Goal: Task Accomplishment & Management: Use online tool/utility

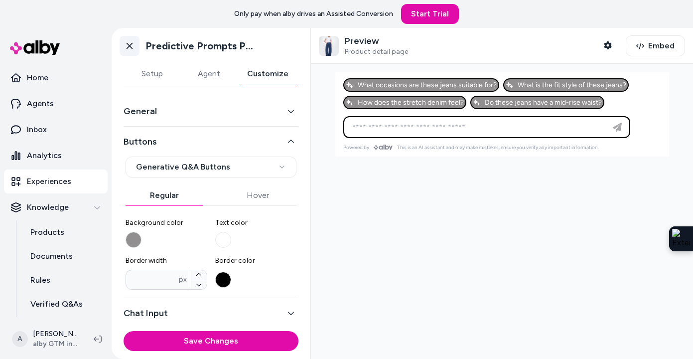
click at [128, 45] on icon at bounding box center [130, 46] width 10 height 10
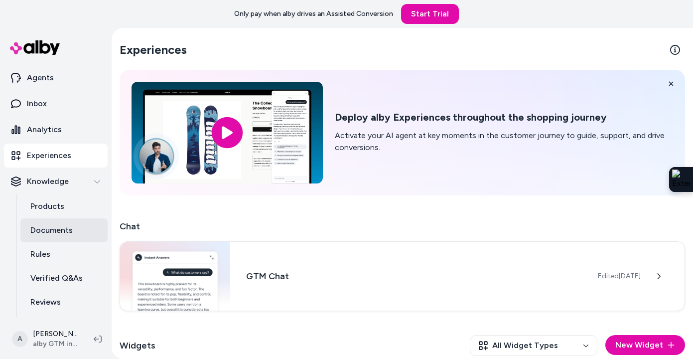
scroll to position [35, 0]
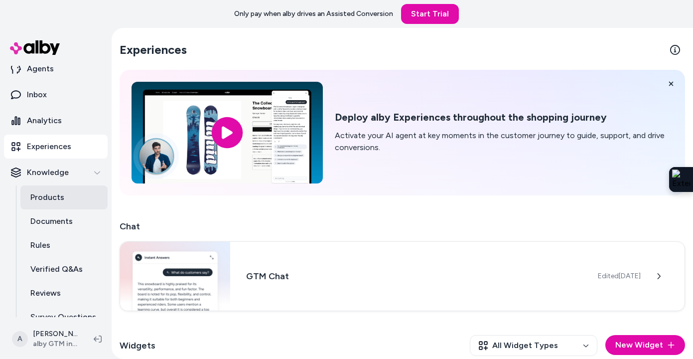
click at [64, 195] on link "Products" at bounding box center [63, 197] width 87 height 24
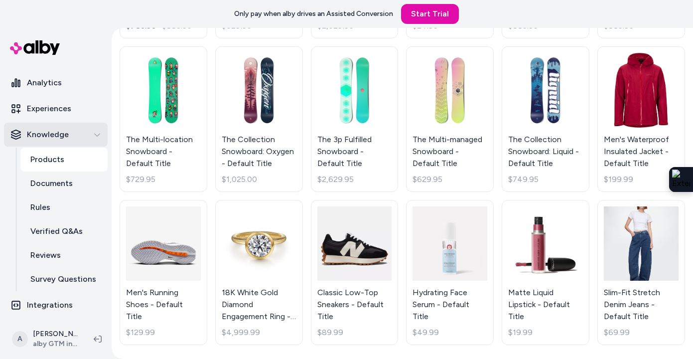
scroll to position [17, 0]
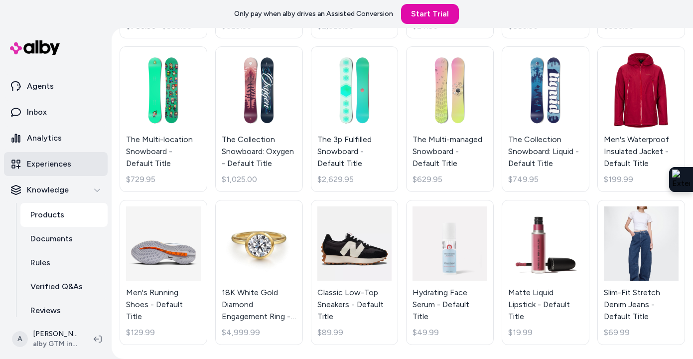
click at [55, 157] on link "Experiences" at bounding box center [56, 164] width 104 height 24
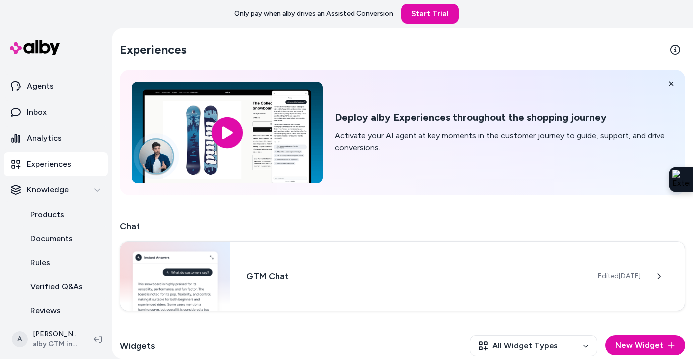
scroll to position [307, 0]
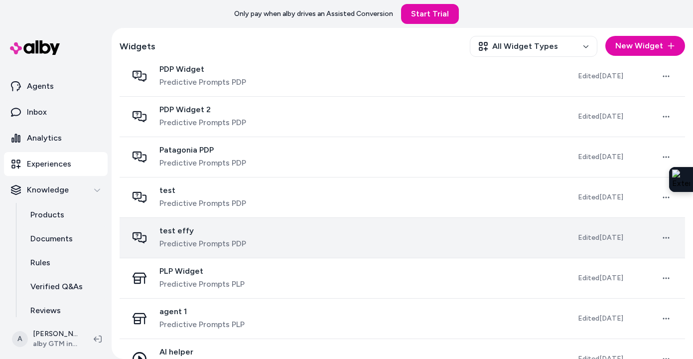
click at [241, 239] on span "Predictive Prompts PDP" at bounding box center [202, 244] width 87 height 12
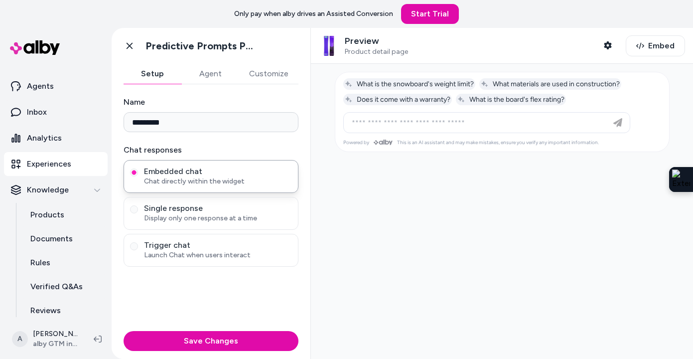
click at [208, 77] on button "Agent" at bounding box center [210, 74] width 58 height 20
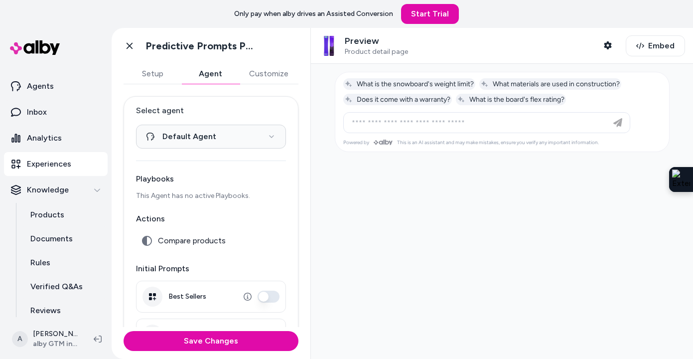
click at [270, 77] on button "Customize" at bounding box center [268, 74] width 59 height 20
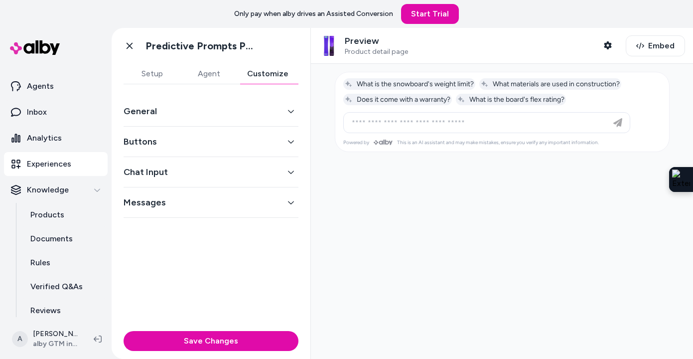
click at [216, 141] on button "Buttons" at bounding box center [211, 142] width 175 height 14
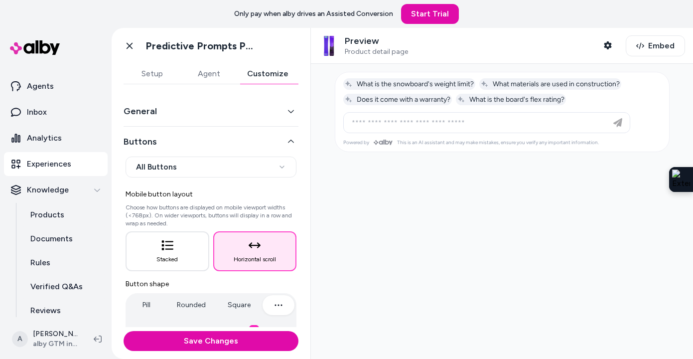
click at [212, 78] on button "Agent" at bounding box center [208, 74] width 57 height 20
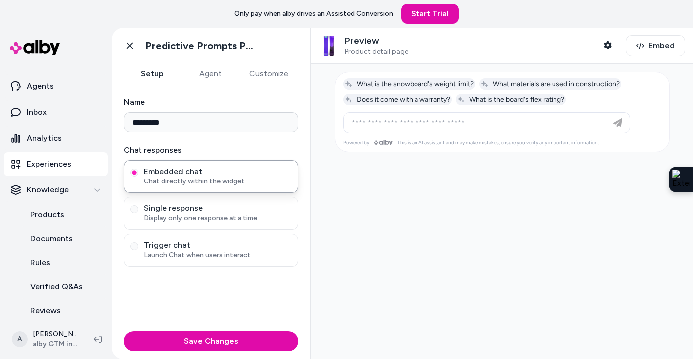
click at [156, 75] on button "Setup" at bounding box center [153, 74] width 58 height 20
click at [133, 52] on link "Go back" at bounding box center [130, 46] width 20 height 20
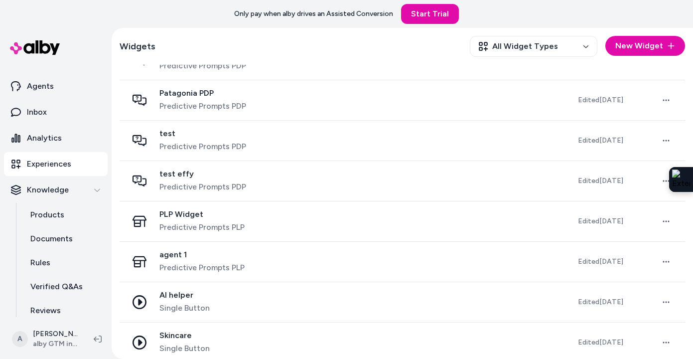
scroll to position [357, 0]
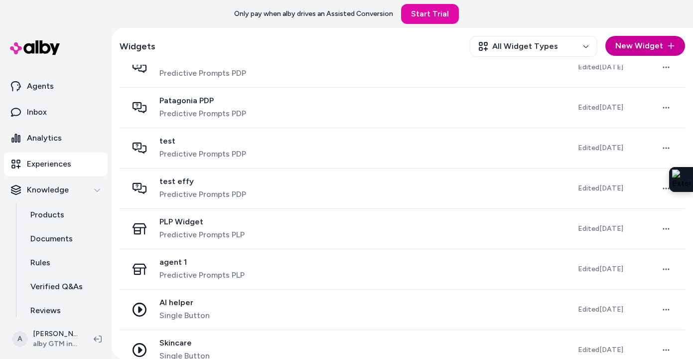
click at [648, 43] on button "New Widget" at bounding box center [645, 46] width 80 height 20
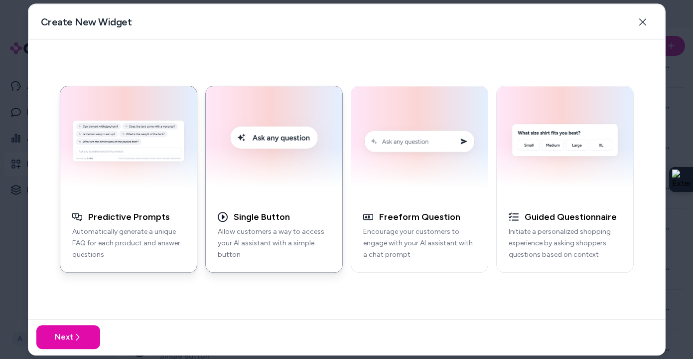
click at [267, 169] on img "button" at bounding box center [274, 143] width 125 height 101
click at [76, 333] on icon at bounding box center [77, 337] width 8 height 8
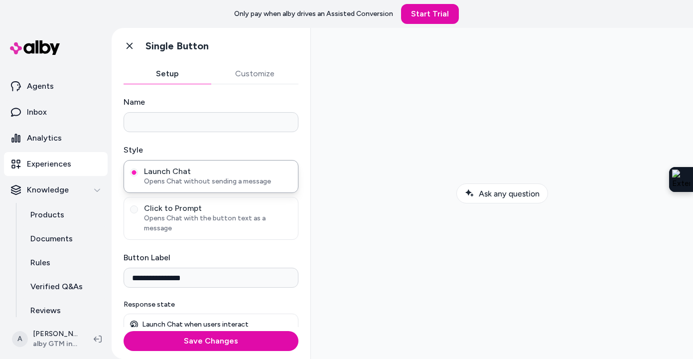
click at [250, 74] on button "Customize" at bounding box center [255, 74] width 88 height 20
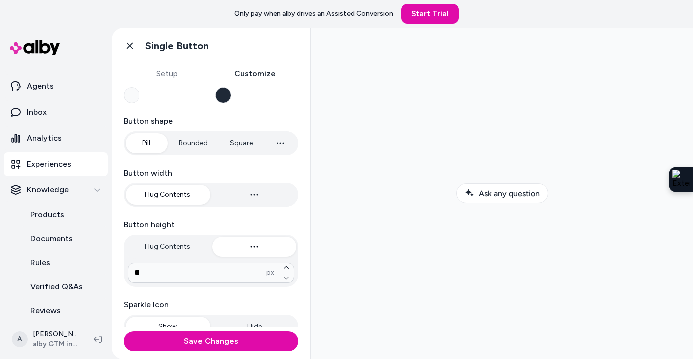
scroll to position [109, 0]
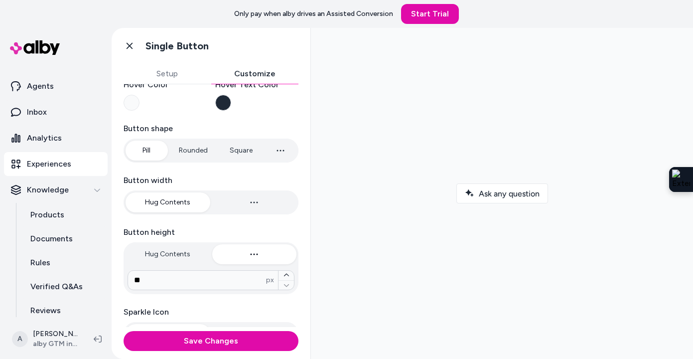
click at [279, 153] on icon "button" at bounding box center [281, 150] width 12 height 12
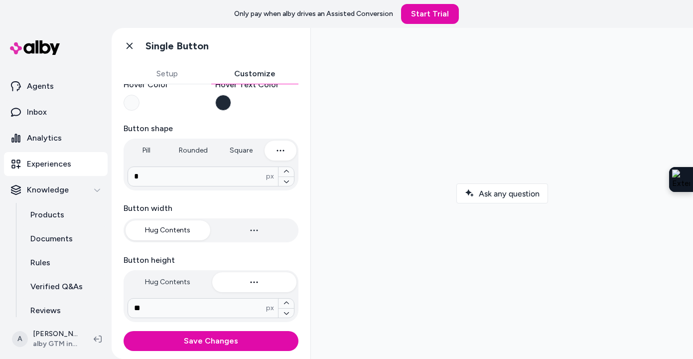
click at [280, 150] on icon "button" at bounding box center [280, 150] width 7 height 1
type input "****"
click at [147, 148] on button "Pill" at bounding box center [146, 151] width 41 height 20
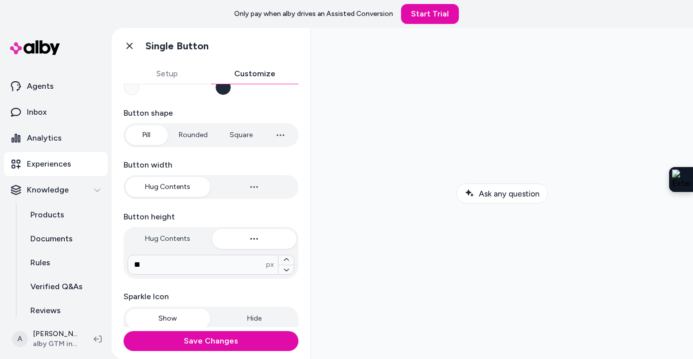
scroll to position [0, 0]
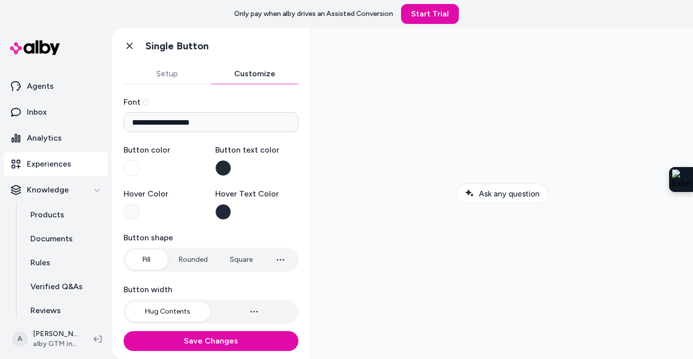
click at [174, 74] on button "Setup" at bounding box center [168, 74] width 88 height 20
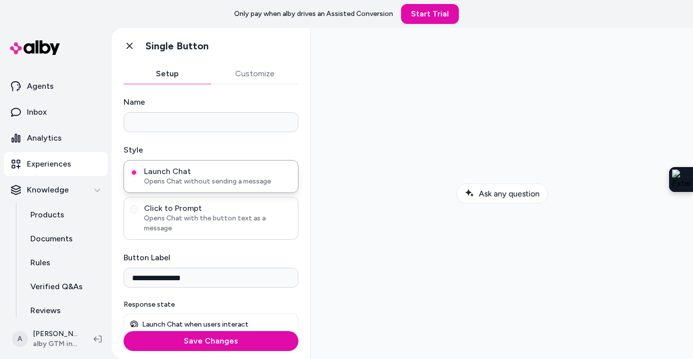
click at [184, 214] on span "Opens Chat with the button text as a message" at bounding box center [218, 223] width 148 height 20
click at [138, 213] on button "Click to Prompt Opens Chat with the button text as a message" at bounding box center [134, 209] width 8 height 8
click at [191, 185] on span "Opens Chat without sending a message" at bounding box center [218, 181] width 148 height 10
click at [138, 176] on button "Launch Chat Opens Chat without sending a message" at bounding box center [134, 172] width 8 height 8
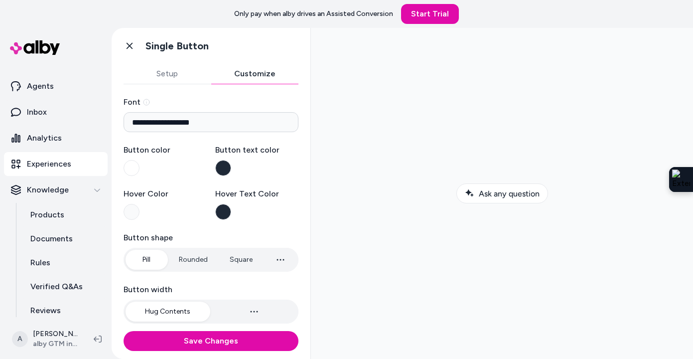
click at [258, 77] on button "Customize" at bounding box center [255, 74] width 88 height 20
click at [172, 78] on button "Setup" at bounding box center [168, 74] width 88 height 20
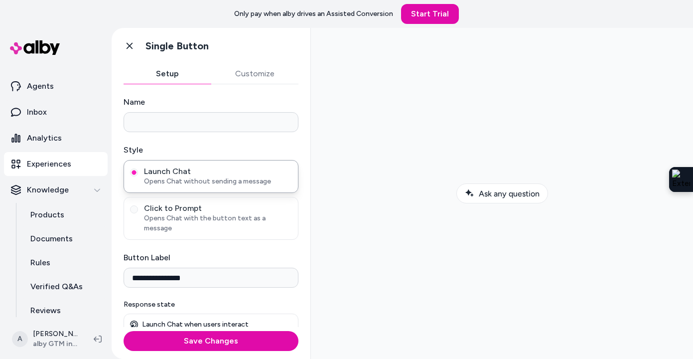
click at [257, 78] on button "Customize" at bounding box center [255, 74] width 88 height 20
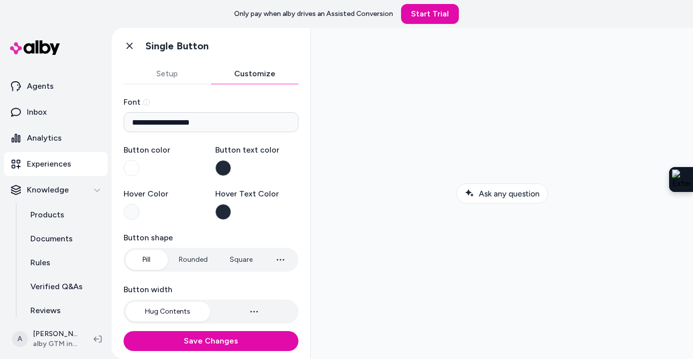
scroll to position [2, 0]
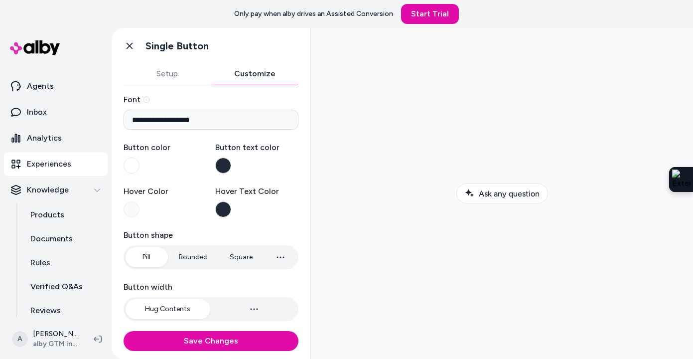
click at [161, 76] on button "Setup" at bounding box center [168, 74] width 88 height 20
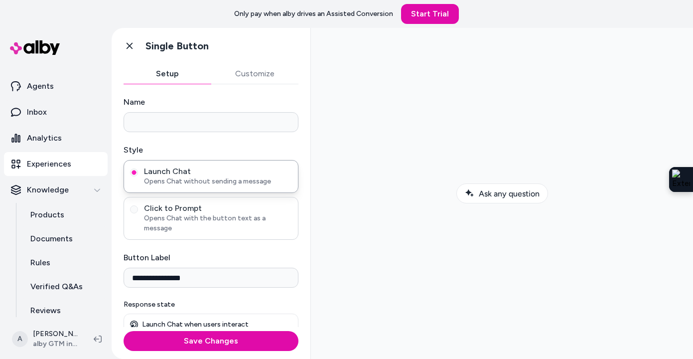
click at [162, 215] on span "Opens Chat with the button text as a message" at bounding box center [218, 223] width 148 height 20
click at [138, 213] on button "Click to Prompt Opens Chat with the button text as a message" at bounding box center [134, 209] width 8 height 8
click at [178, 175] on span "Launch Chat" at bounding box center [218, 171] width 148 height 10
click at [138, 175] on button "Launch Chat Opens Chat without sending a message" at bounding box center [134, 172] width 8 height 8
click at [178, 214] on span "Opens Chat with the button text as a message" at bounding box center [218, 223] width 148 height 20
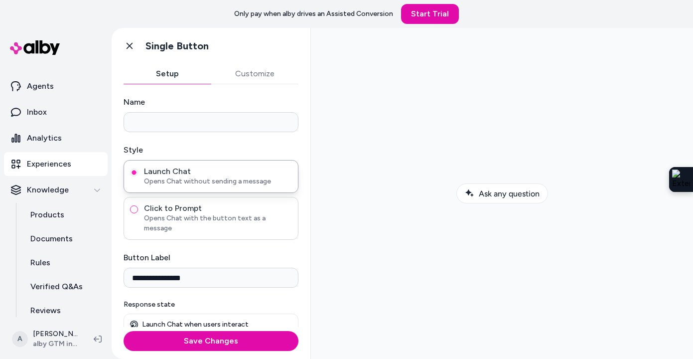
click at [138, 213] on button "Click to Prompt Opens Chat with the button text as a message" at bounding box center [134, 209] width 8 height 8
click at [246, 75] on button "Customize" at bounding box center [255, 74] width 88 height 20
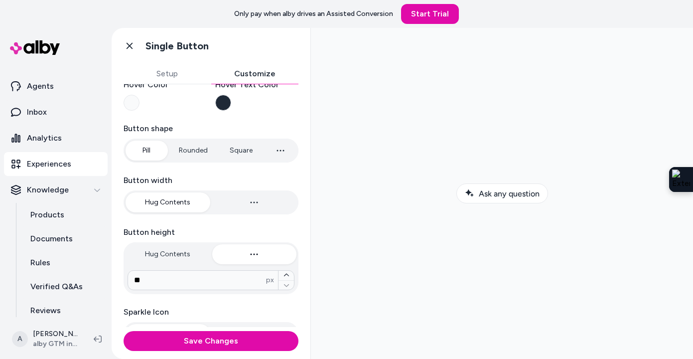
scroll to position [97, 0]
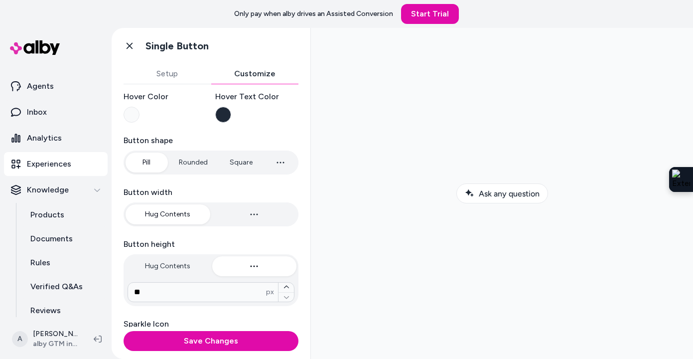
click at [287, 166] on button "button" at bounding box center [281, 162] width 32 height 20
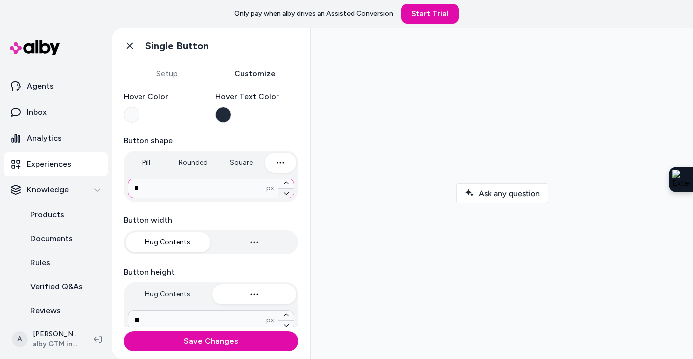
click at [284, 193] on icon "button" at bounding box center [287, 193] width 6 height 6
click at [284, 181] on icon "button" at bounding box center [287, 183] width 6 height 6
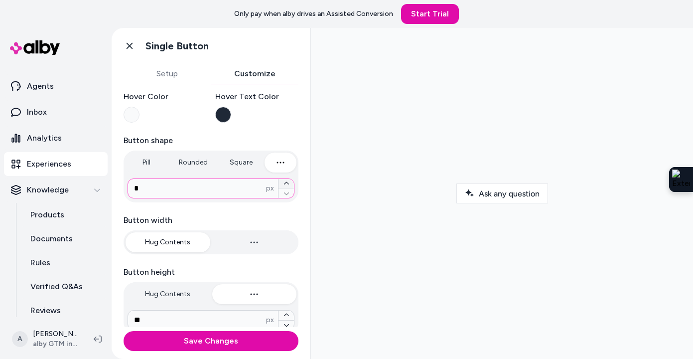
click at [284, 181] on icon "button" at bounding box center [287, 183] width 6 height 6
type input "*"
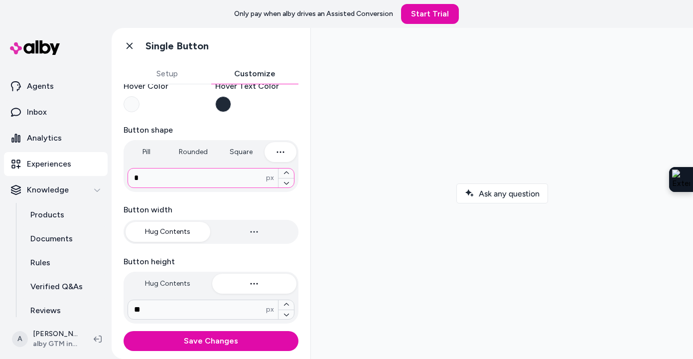
scroll to position [109, 0]
click at [245, 229] on button "button" at bounding box center [254, 231] width 85 height 20
click at [174, 227] on button "Hug Contents" at bounding box center [168, 231] width 85 height 20
click at [253, 229] on icon "button" at bounding box center [254, 231] width 12 height 12
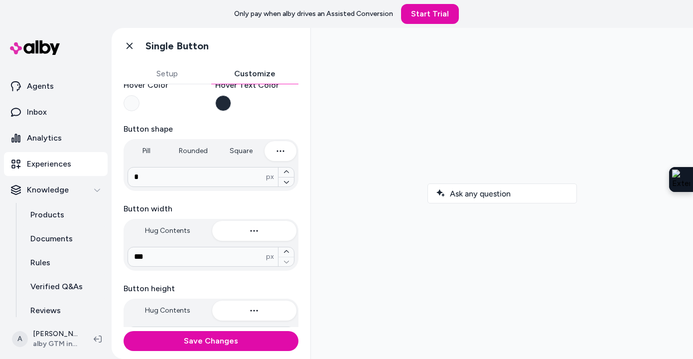
type input "***"
click at [172, 237] on button "Hug Contents" at bounding box center [168, 231] width 85 height 20
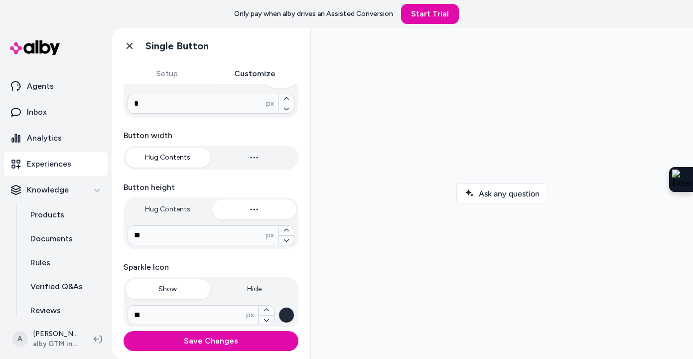
scroll to position [0, 0]
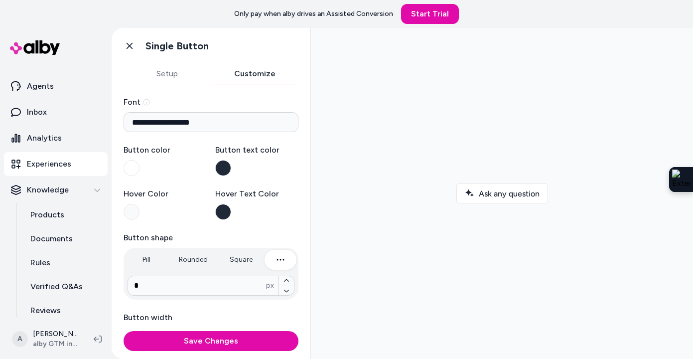
click at [173, 76] on button "Setup" at bounding box center [168, 74] width 88 height 20
click at [252, 81] on button "Customize" at bounding box center [255, 74] width 88 height 20
click at [158, 64] on button "Setup" at bounding box center [168, 74] width 88 height 20
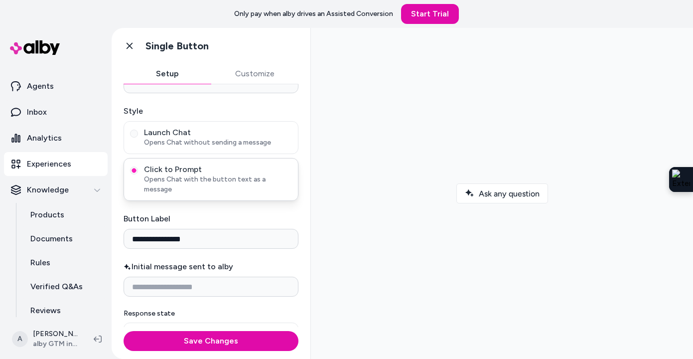
scroll to position [39, 0]
drag, startPoint x: 197, startPoint y: 234, endPoint x: 134, endPoint y: 232, distance: 63.3
click at [134, 232] on input "**********" at bounding box center [211, 238] width 175 height 20
type input "**********"
click at [259, 70] on button "Customize" at bounding box center [255, 74] width 88 height 20
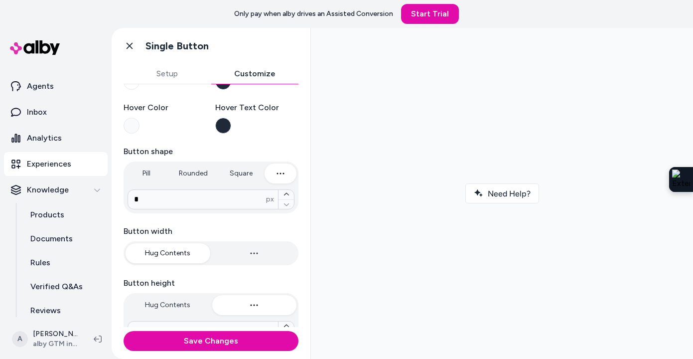
scroll to position [0, 0]
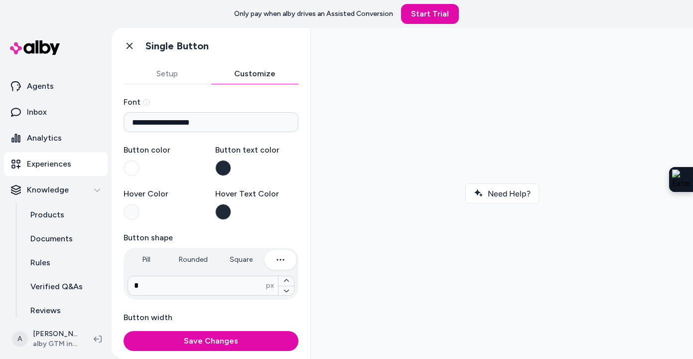
click at [221, 213] on button "Hover Text Color" at bounding box center [223, 212] width 16 height 16
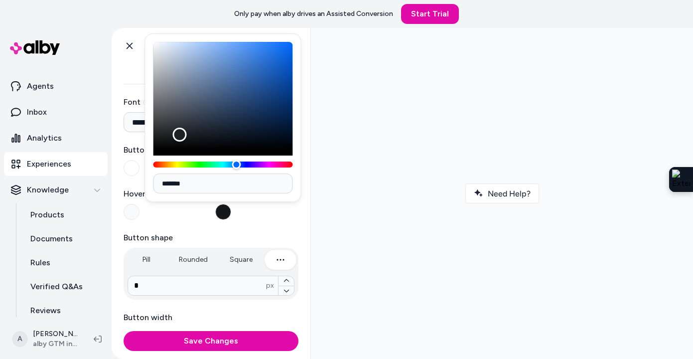
drag, startPoint x: 216, startPoint y: 130, endPoint x: 193, endPoint y: 108, distance: 31.7
click at [186, 128] on div "Color" at bounding box center [179, 135] width 14 height 14
type input "*******"
drag, startPoint x: 193, startPoint y: 108, endPoint x: 189, endPoint y: 63, distance: 44.5
click at [189, 63] on div "Color" at bounding box center [189, 63] width 14 height 14
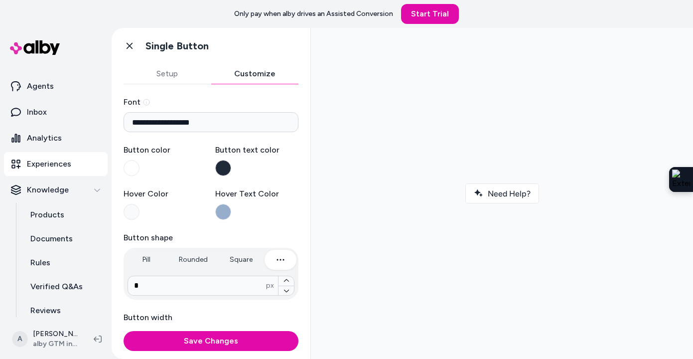
click at [221, 162] on button "Button text color" at bounding box center [223, 168] width 16 height 16
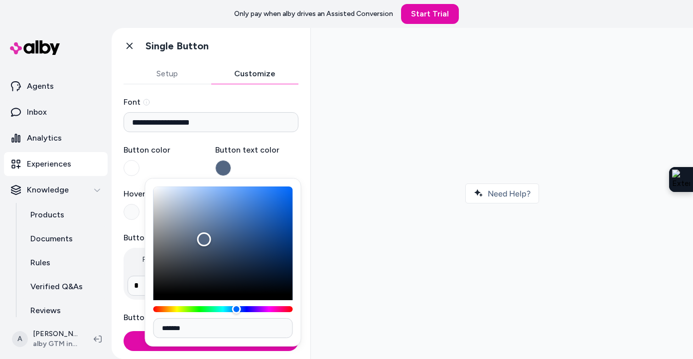
type input "*******"
drag, startPoint x: 211, startPoint y: 271, endPoint x: 188, endPoint y: 276, distance: 23.1
click at [188, 276] on div "Color" at bounding box center [188, 276] width 14 height 14
click at [269, 157] on label "Button text color" at bounding box center [257, 160] width 84 height 32
click at [231, 160] on button "Button text color" at bounding box center [223, 168] width 16 height 16
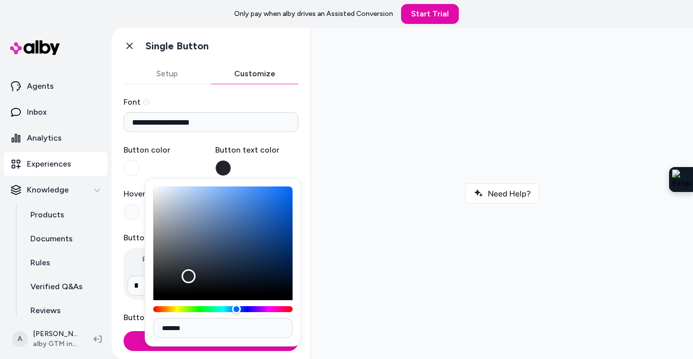
click at [289, 96] on label "Font" at bounding box center [211, 102] width 175 height 12
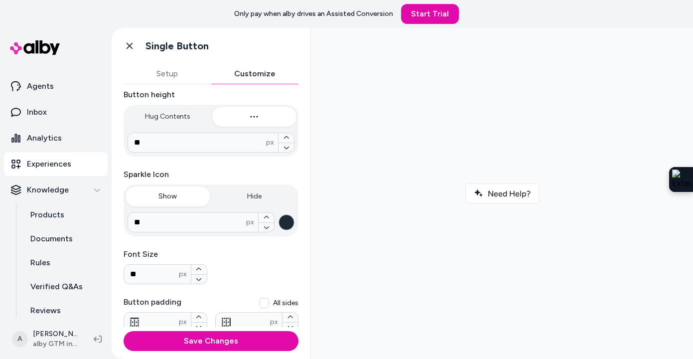
scroll to position [285, 0]
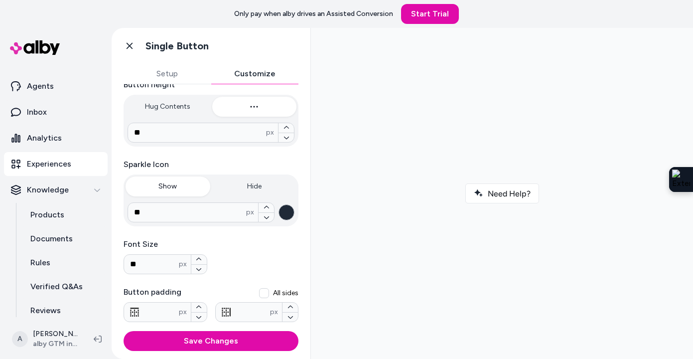
click at [285, 215] on button "button" at bounding box center [287, 212] width 16 height 16
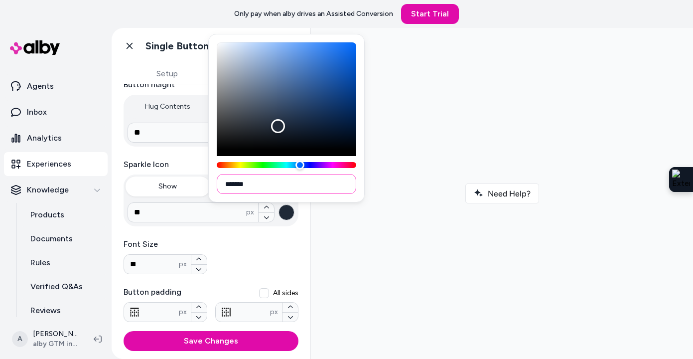
click at [266, 183] on input "*******" at bounding box center [287, 184] width 140 height 20
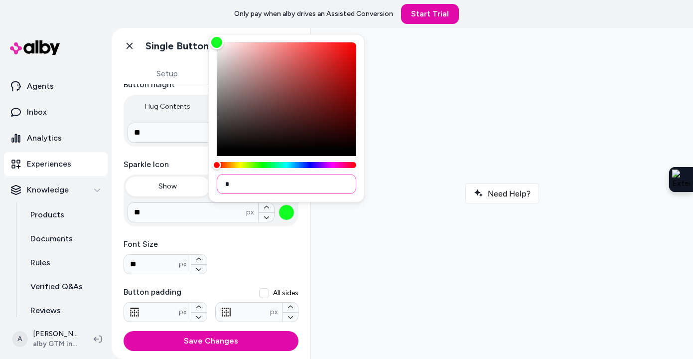
paste input "******"
type input "*******"
click at [352, 258] on div at bounding box center [502, 193] width 366 height 315
click at [482, 118] on div at bounding box center [502, 193] width 366 height 315
click at [463, 116] on div at bounding box center [502, 193] width 366 height 315
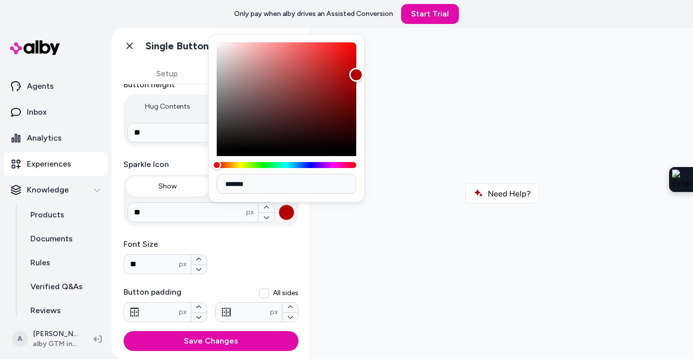
click at [371, 249] on div at bounding box center [502, 193] width 366 height 315
click at [274, 255] on div "Font Size ** px" at bounding box center [211, 256] width 175 height 36
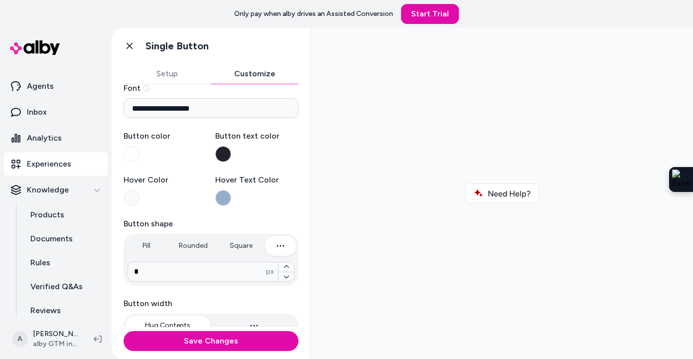
scroll to position [0, 0]
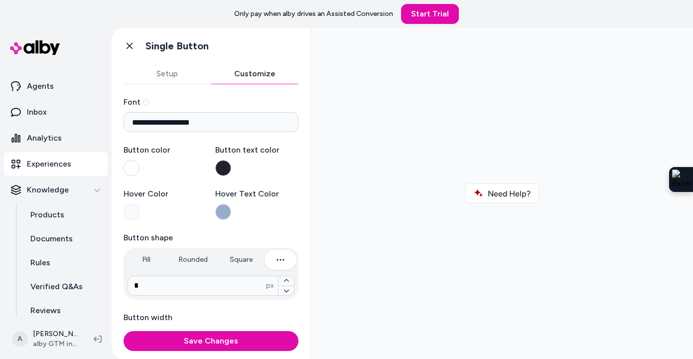
click at [129, 167] on button "Button color" at bounding box center [132, 168] width 16 height 16
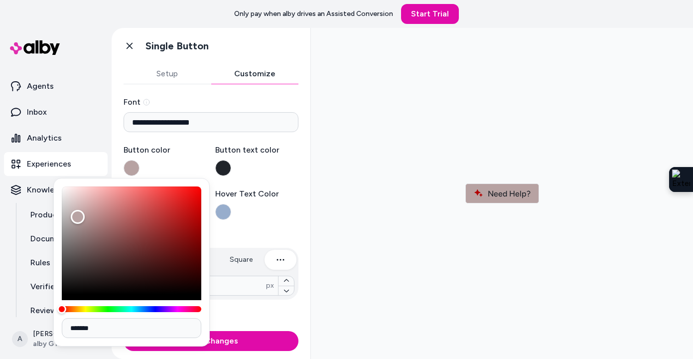
drag, startPoint x: 130, startPoint y: 219, endPoint x: 78, endPoint y: 217, distance: 51.9
click at [78, 217] on div "Color" at bounding box center [132, 240] width 140 height 108
click at [90, 330] on input "*******" at bounding box center [132, 328] width 140 height 20
paste input
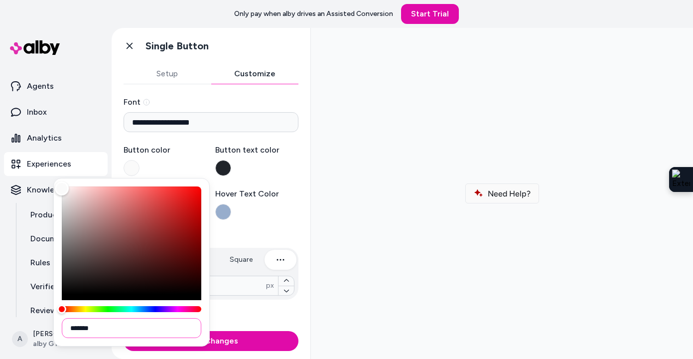
click at [85, 328] on input "*******" at bounding box center [132, 328] width 140 height 20
paste input
type input "****"
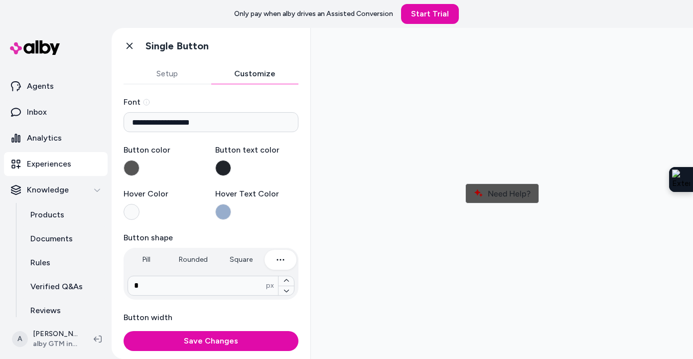
click at [130, 214] on button "Hover Color" at bounding box center [132, 212] width 16 height 16
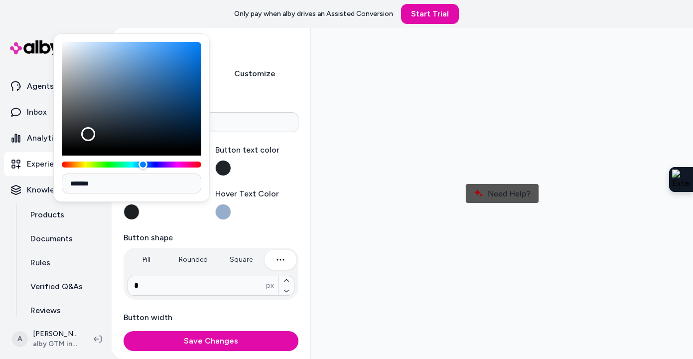
drag, startPoint x: 163, startPoint y: 117, endPoint x: 89, endPoint y: 134, distance: 76.5
click at [89, 134] on div "Color" at bounding box center [132, 96] width 140 height 108
type input "*******"
drag, startPoint x: 89, startPoint y: 134, endPoint x: 62, endPoint y: 41, distance: 96.5
click at [62, 41] on div "Color" at bounding box center [62, 42] width 14 height 14
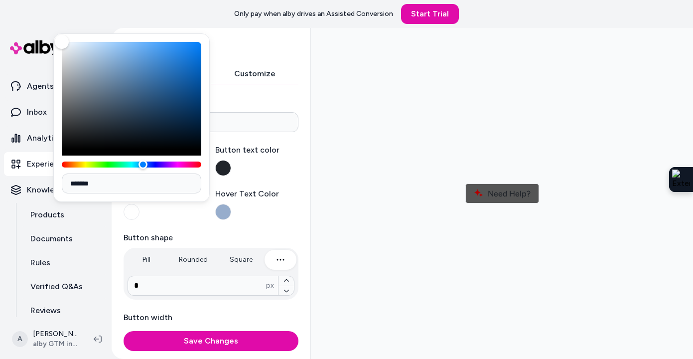
click at [201, 232] on label "Button shape" at bounding box center [211, 238] width 175 height 12
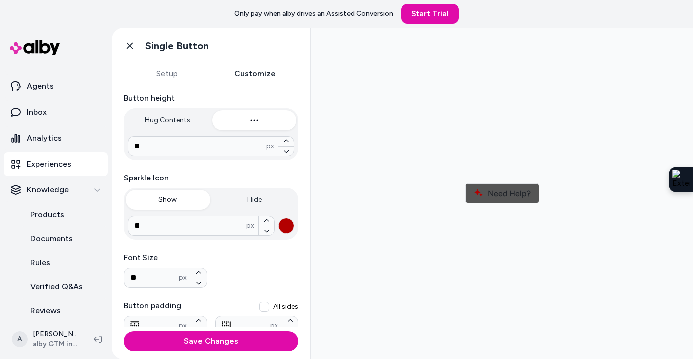
scroll to position [278, 0]
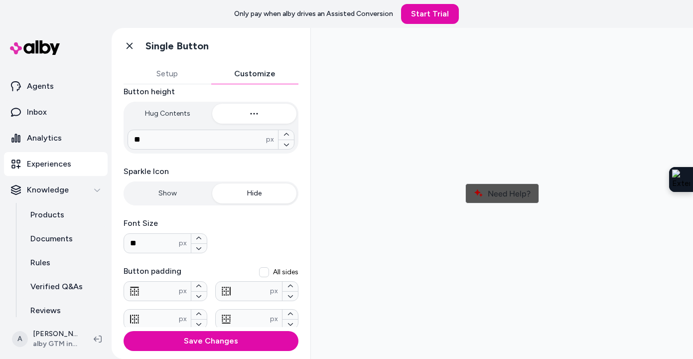
click at [255, 195] on button "Hide" at bounding box center [254, 193] width 85 height 20
click at [158, 194] on button "Show" at bounding box center [168, 193] width 85 height 20
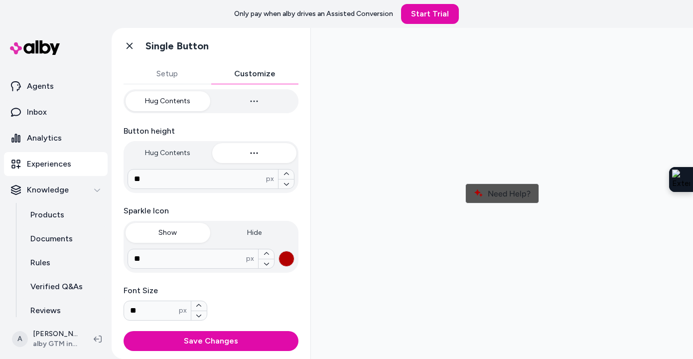
scroll to position [0, 0]
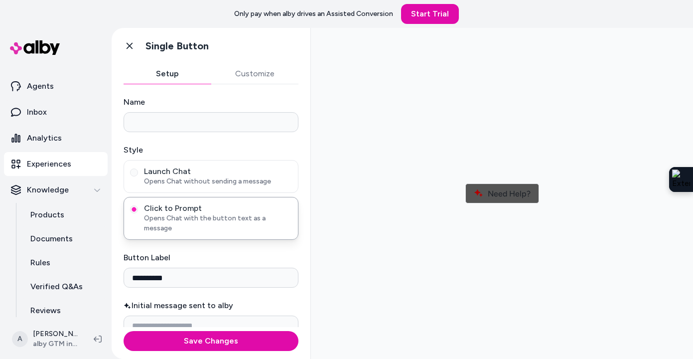
click at [167, 70] on button "Setup" at bounding box center [168, 74] width 88 height 20
click at [192, 183] on span "Opens Chat without sending a message" at bounding box center [218, 181] width 148 height 10
click at [138, 176] on button "Launch Chat Opens Chat without sending a message" at bounding box center [134, 172] width 8 height 8
click at [250, 70] on button "Customize" at bounding box center [255, 74] width 88 height 20
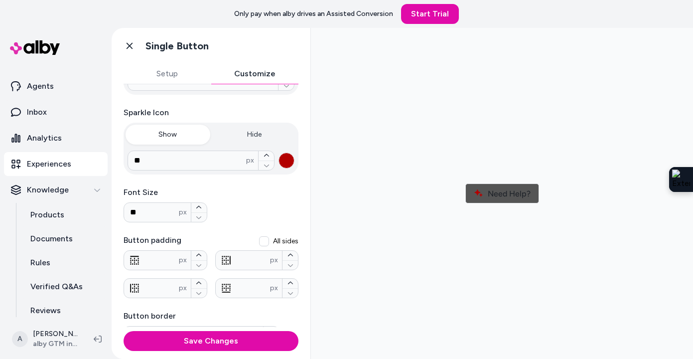
scroll to position [355, 0]
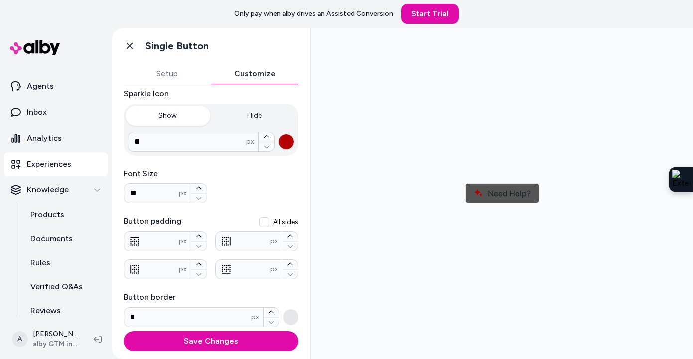
click at [262, 221] on button "All sides" at bounding box center [264, 222] width 10 height 10
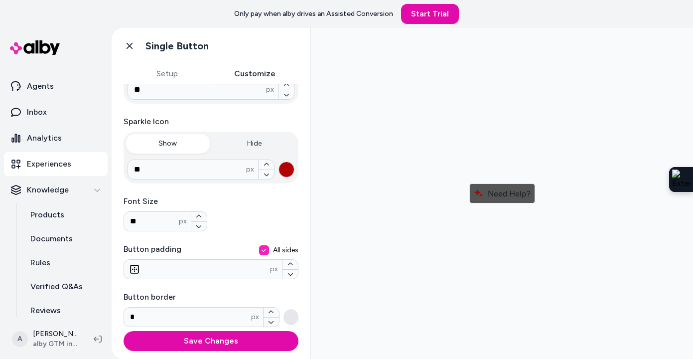
click at [262, 250] on button "All sides" at bounding box center [264, 250] width 10 height 10
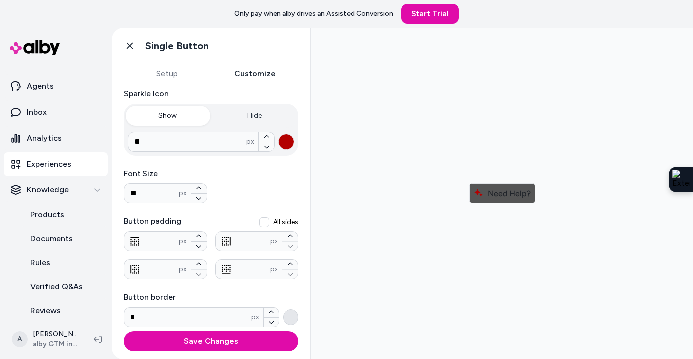
click at [288, 319] on button "button" at bounding box center [291, 317] width 15 height 16
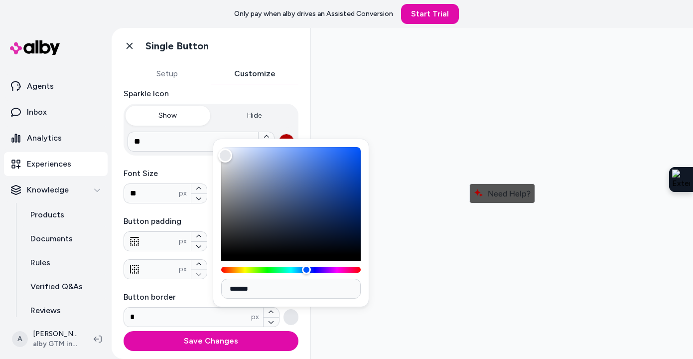
click at [187, 166] on div "**********" at bounding box center [211, 34] width 175 height 586
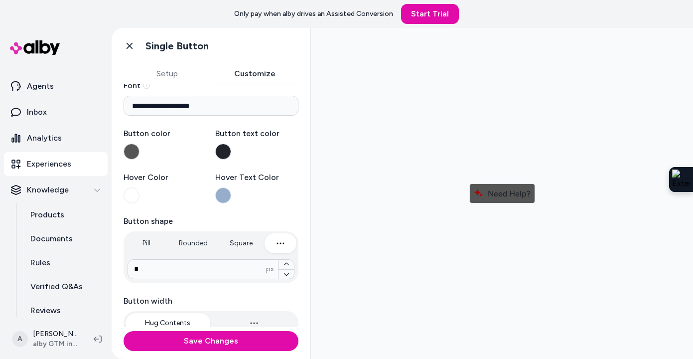
scroll to position [0, 0]
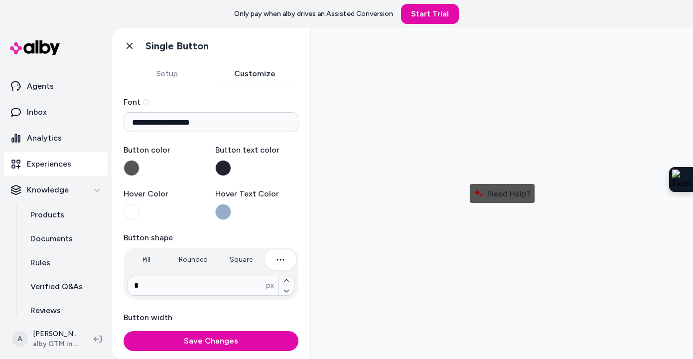
click at [222, 209] on button "Hover Text Color" at bounding box center [223, 212] width 16 height 16
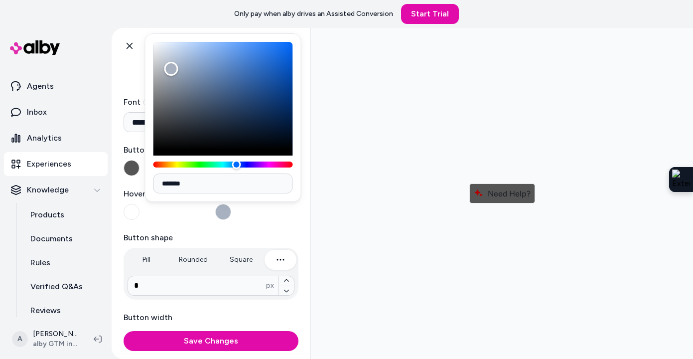
type input "*******"
drag, startPoint x: 187, startPoint y: 71, endPoint x: 158, endPoint y: 63, distance: 29.9
click at [159, 63] on div "Color" at bounding box center [223, 96] width 140 height 108
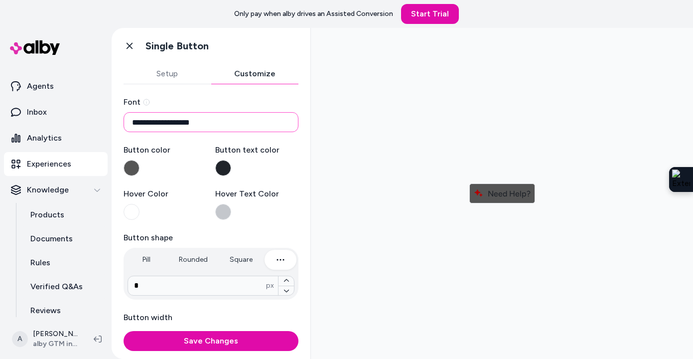
click at [196, 120] on input "**********" at bounding box center [211, 122] width 175 height 20
click at [192, 162] on label "Button color" at bounding box center [166, 160] width 84 height 32
click at [140, 162] on button "Button color" at bounding box center [132, 168] width 16 height 16
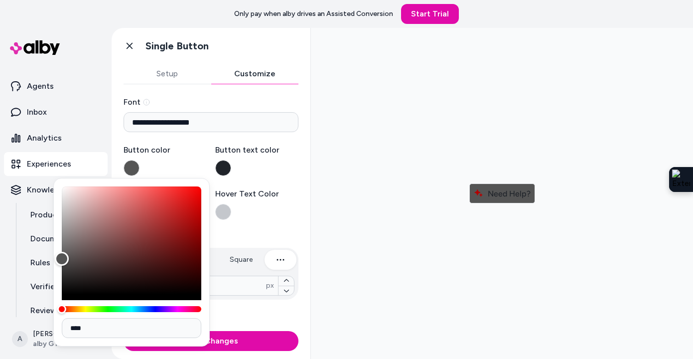
click at [280, 207] on label "Hover Text Color" at bounding box center [257, 204] width 84 height 32
click at [231, 207] on button "Hover Text Color" at bounding box center [223, 212] width 16 height 16
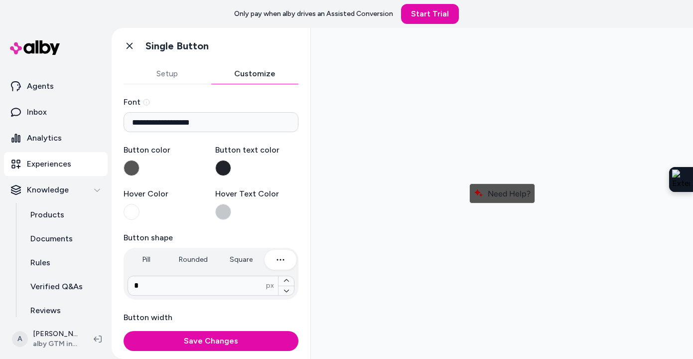
click at [161, 74] on button "Setup" at bounding box center [168, 74] width 88 height 20
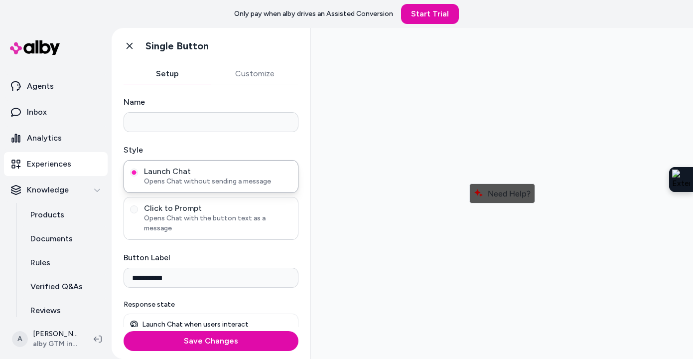
click at [186, 215] on span "Opens Chat with the button text as a message" at bounding box center [218, 223] width 148 height 20
click at [138, 213] on button "Click to Prompt Opens Chat with the button text as a message" at bounding box center [134, 209] width 8 height 8
click at [189, 186] on span "Opens Chat without sending a message" at bounding box center [218, 181] width 148 height 10
click at [138, 176] on button "Launch Chat Opens Chat without sending a message" at bounding box center [134, 172] width 8 height 8
click at [260, 61] on div "Go back Single Button" at bounding box center [211, 46] width 199 height 36
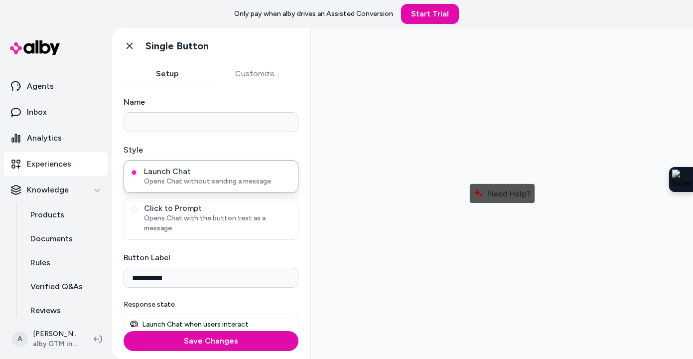
click at [260, 74] on button "Customize" at bounding box center [255, 74] width 88 height 20
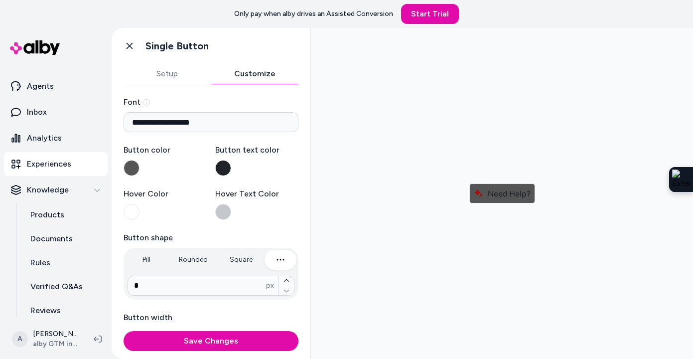
click at [180, 174] on label "Button color" at bounding box center [166, 160] width 84 height 32
click at [140, 174] on button "Button color" at bounding box center [132, 168] width 16 height 16
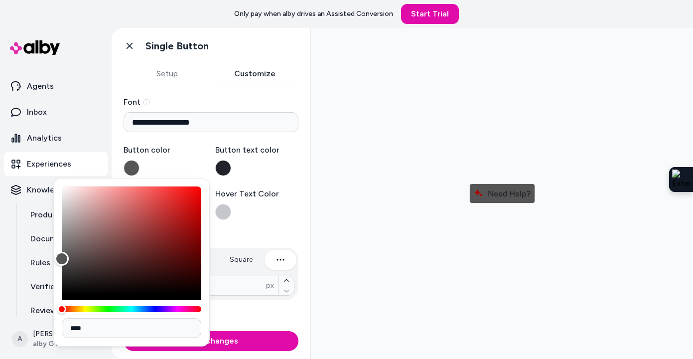
click at [187, 159] on label "Button color" at bounding box center [166, 160] width 84 height 32
click at [140, 160] on button "Button color" at bounding box center [132, 168] width 16 height 16
click at [214, 144] on div "Button color Button text color" at bounding box center [211, 160] width 175 height 32
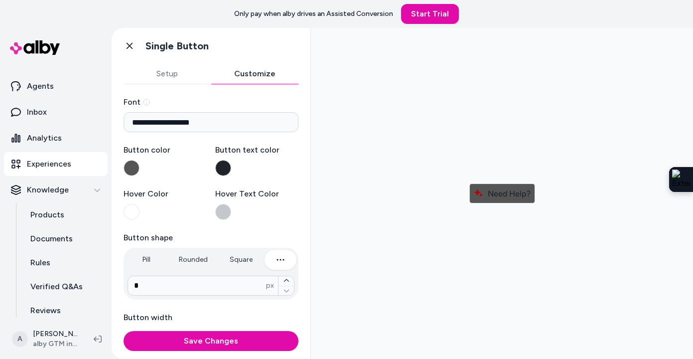
click at [227, 166] on button "Button text color" at bounding box center [223, 168] width 16 height 16
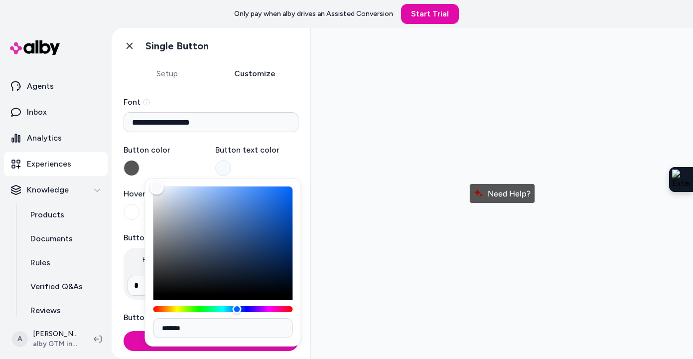
type input "*******"
drag, startPoint x: 185, startPoint y: 273, endPoint x: 156, endPoint y: 186, distance: 91.2
click at [156, 186] on div "Color" at bounding box center [156, 186] width 14 height 14
click at [191, 150] on label "Button color" at bounding box center [166, 150] width 84 height 12
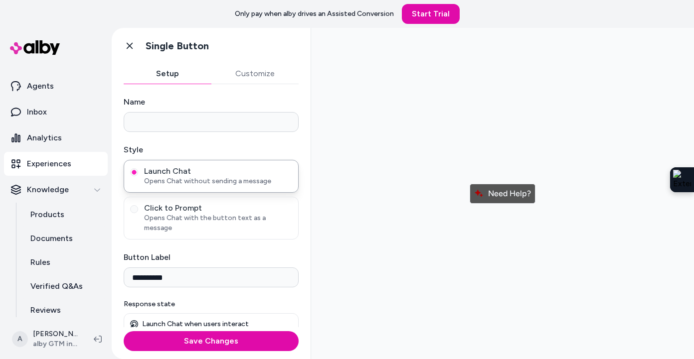
click at [173, 73] on button "Setup" at bounding box center [168, 74] width 88 height 20
drag, startPoint x: 179, startPoint y: 266, endPoint x: 129, endPoint y: 266, distance: 50.3
click at [129, 268] on input "**********" at bounding box center [211, 278] width 175 height 20
type input "**********"
click at [244, 79] on button "Customize" at bounding box center [255, 74] width 88 height 20
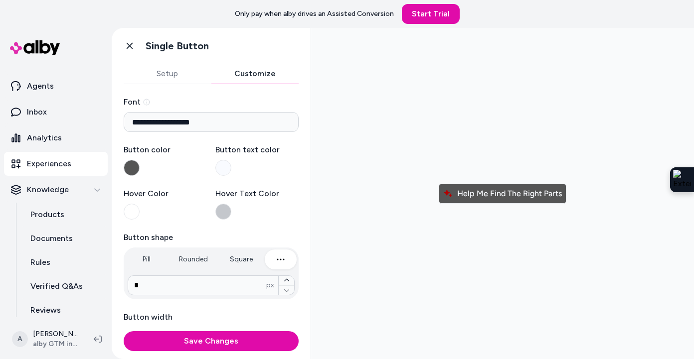
click at [130, 169] on button "Button color" at bounding box center [132, 168] width 16 height 16
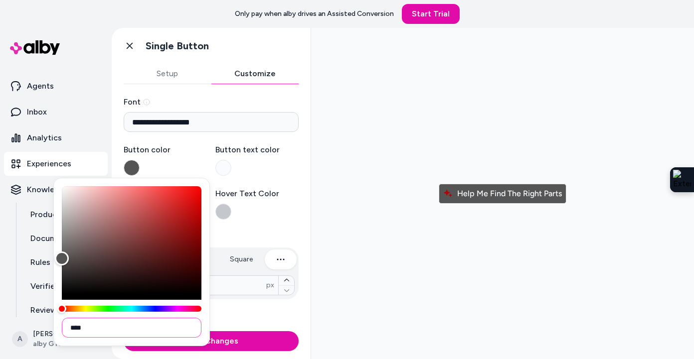
click at [108, 325] on input "****" at bounding box center [132, 328] width 140 height 20
paste input "***"
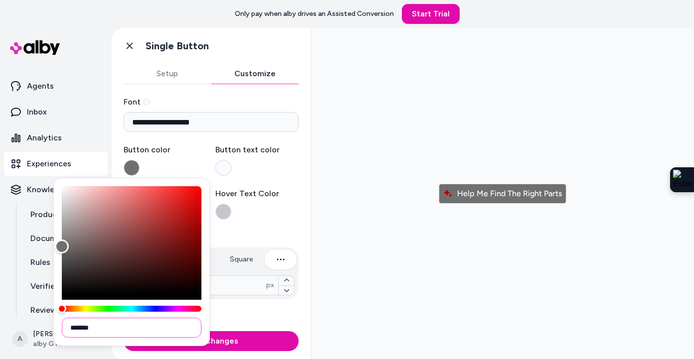
type input "*******"
click at [224, 169] on button "Button text color" at bounding box center [223, 168] width 16 height 16
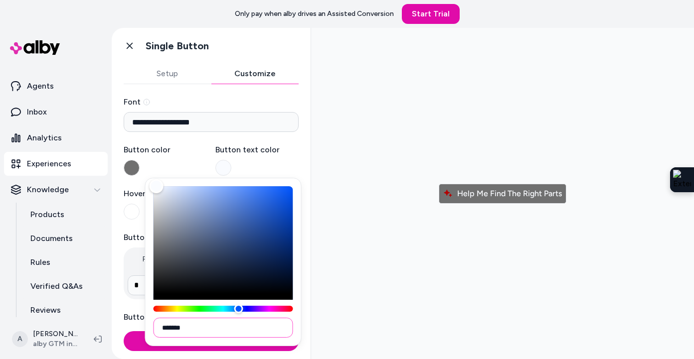
click at [176, 324] on input "*******" at bounding box center [223, 328] width 140 height 20
paste input
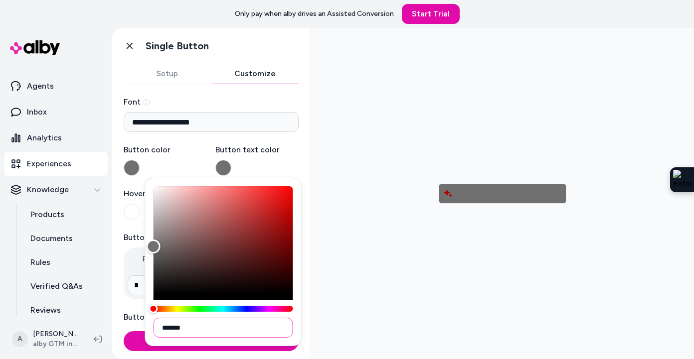
type input "*******"
click at [174, 160] on label "Button color" at bounding box center [166, 160] width 84 height 32
click at [140, 160] on button "Button color" at bounding box center [132, 168] width 16 height 16
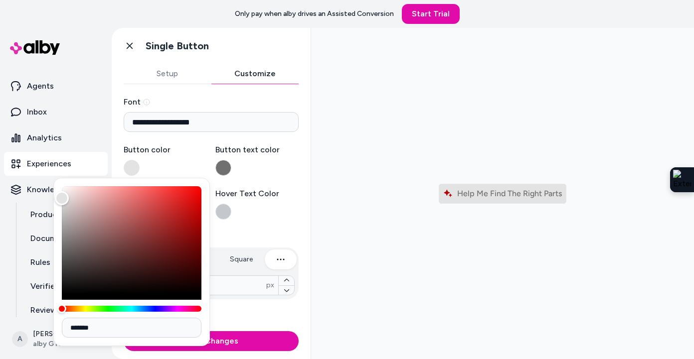
drag, startPoint x: 55, startPoint y: 247, endPoint x: 62, endPoint y: 198, distance: 48.8
click at [62, 198] on div "Color" at bounding box center [62, 198] width 14 height 14
type input "*******"
click at [60, 194] on div "Color" at bounding box center [62, 194] width 14 height 14
click at [264, 171] on label "Button text color" at bounding box center [257, 160] width 84 height 32
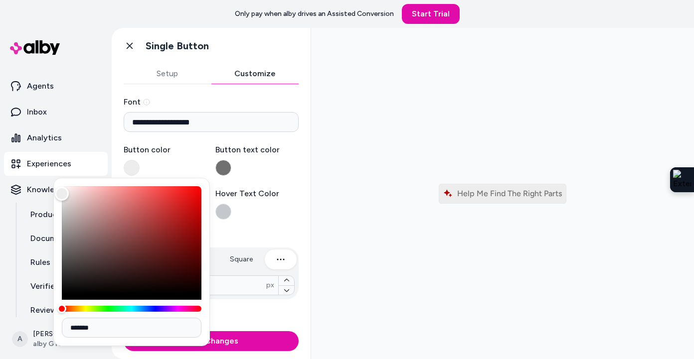
click at [231, 171] on button "Button text color" at bounding box center [223, 168] width 16 height 16
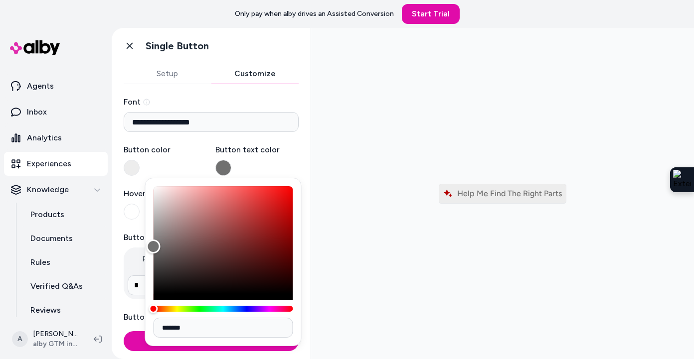
click at [340, 193] on div at bounding box center [502, 193] width 367 height 315
click at [271, 158] on label "Button text color" at bounding box center [257, 160] width 84 height 32
click at [231, 160] on button "Button text color" at bounding box center [223, 168] width 16 height 16
click at [335, 165] on div at bounding box center [502, 193] width 367 height 315
click at [356, 309] on div at bounding box center [502, 193] width 367 height 315
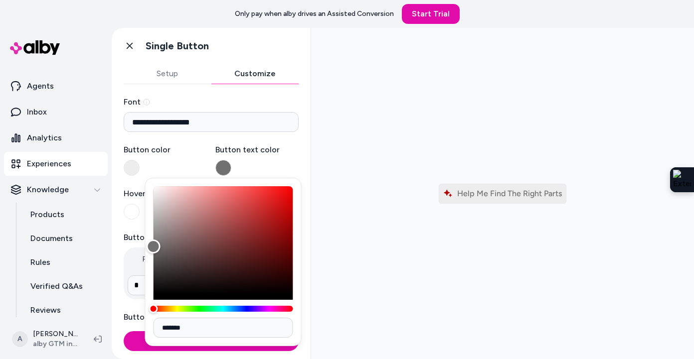
click at [176, 159] on label "Button color" at bounding box center [166, 160] width 84 height 32
click at [140, 160] on button "Button color" at bounding box center [132, 168] width 16 height 16
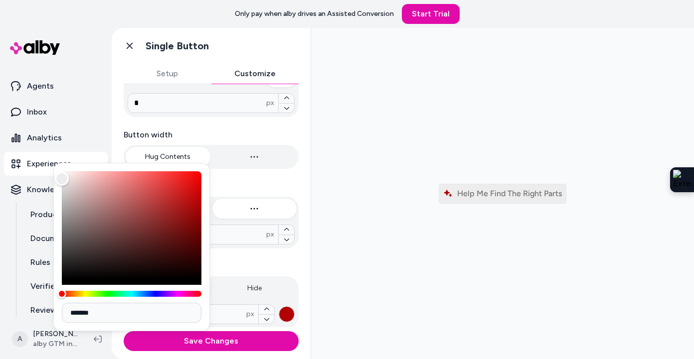
scroll to position [280, 0]
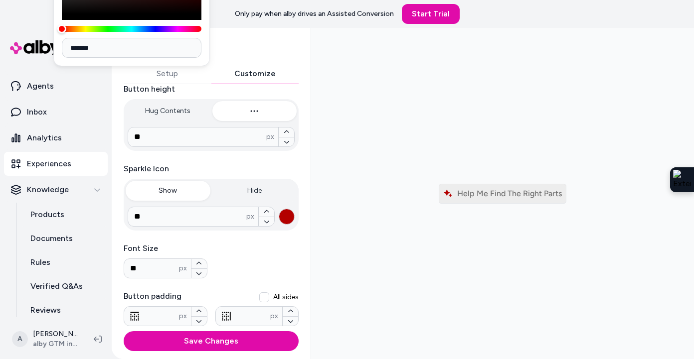
click at [281, 222] on button "button" at bounding box center [287, 217] width 16 height 16
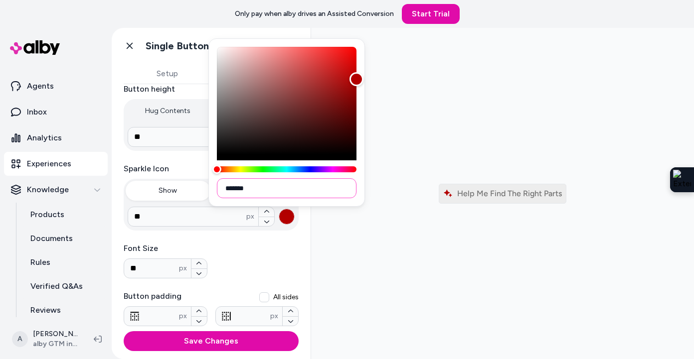
click at [236, 189] on input "*******" at bounding box center [287, 188] width 140 height 20
click at [244, 261] on div "Font Size ** px" at bounding box center [211, 261] width 175 height 36
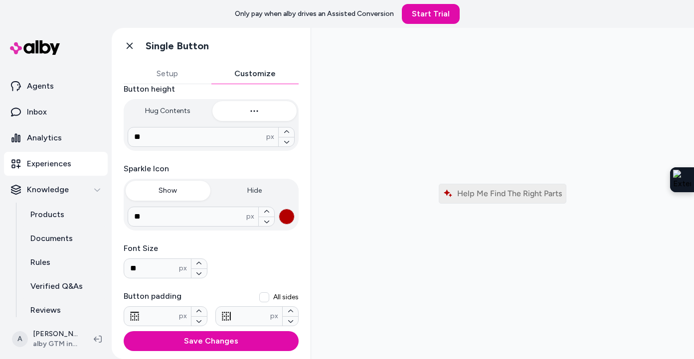
scroll to position [355, 0]
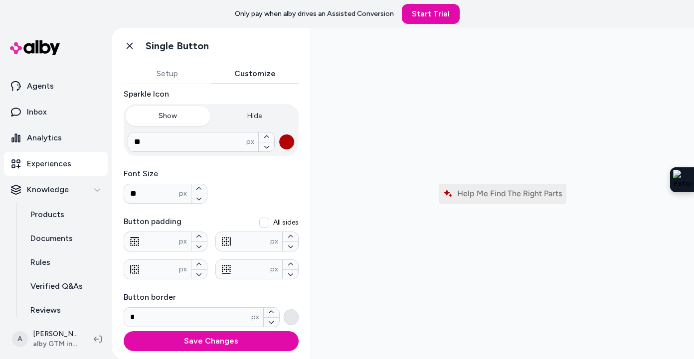
click at [291, 319] on button "button" at bounding box center [291, 317] width 15 height 16
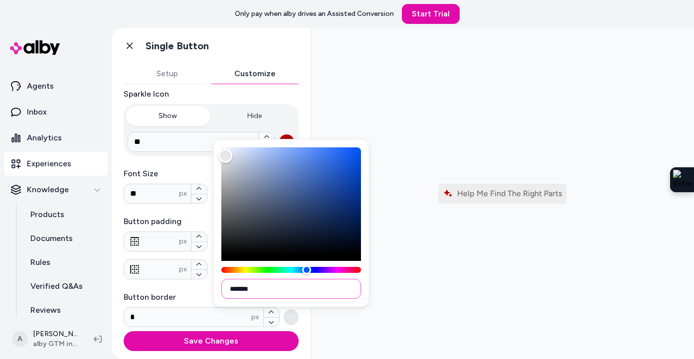
click at [249, 292] on input "*******" at bounding box center [291, 289] width 140 height 20
paste input
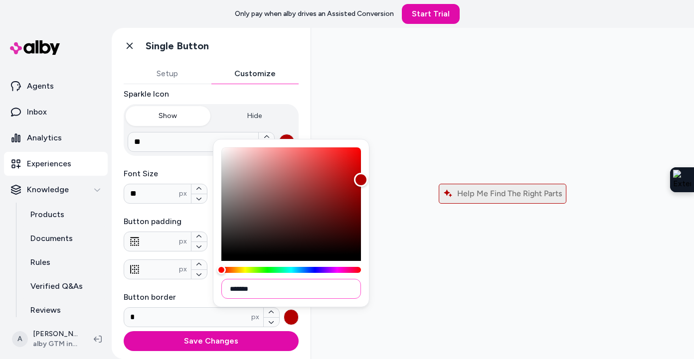
type input "*******"
click at [395, 266] on div at bounding box center [502, 193] width 367 height 315
click at [399, 327] on div at bounding box center [502, 193] width 367 height 315
click at [399, 322] on div at bounding box center [502, 193] width 367 height 315
click at [172, 163] on div "**********" at bounding box center [211, 34] width 175 height 586
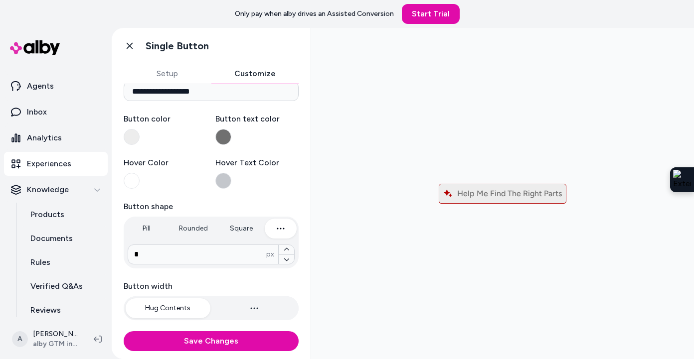
scroll to position [0, 0]
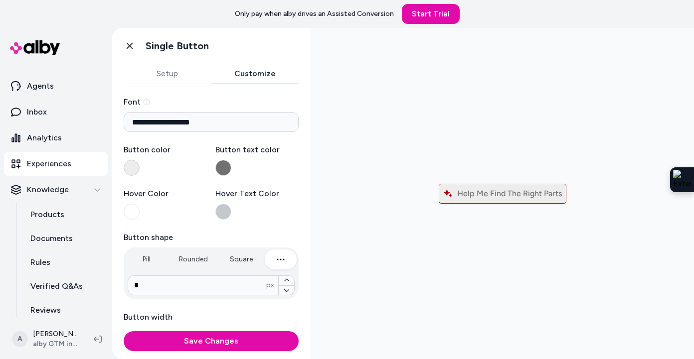
click at [132, 166] on button "Button color" at bounding box center [132, 168] width 16 height 16
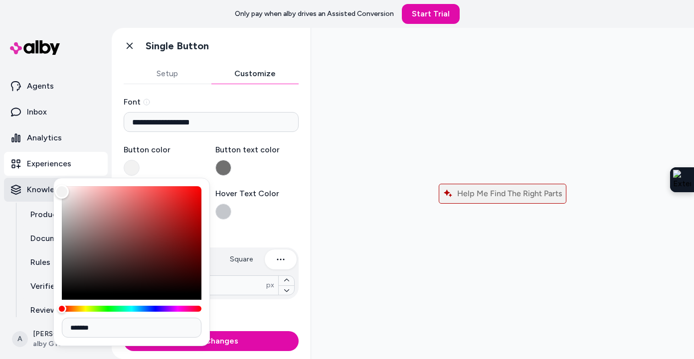
type input "*******"
drag, startPoint x: 63, startPoint y: 192, endPoint x: 48, endPoint y: 191, distance: 15.0
click at [48, 191] on body "**********" at bounding box center [347, 179] width 694 height 359
click at [267, 174] on label "Button text color" at bounding box center [257, 160] width 84 height 32
click at [231, 174] on button "Button text color" at bounding box center [223, 168] width 16 height 16
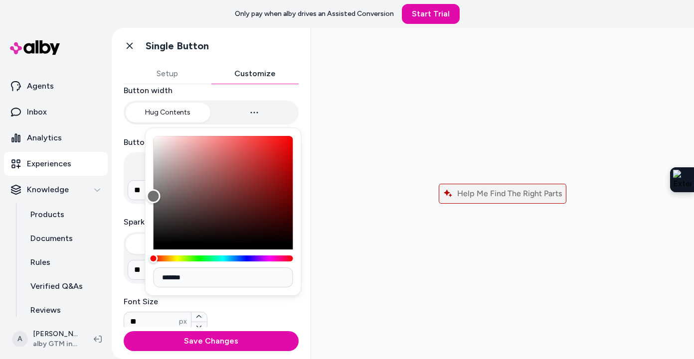
scroll to position [306, 0]
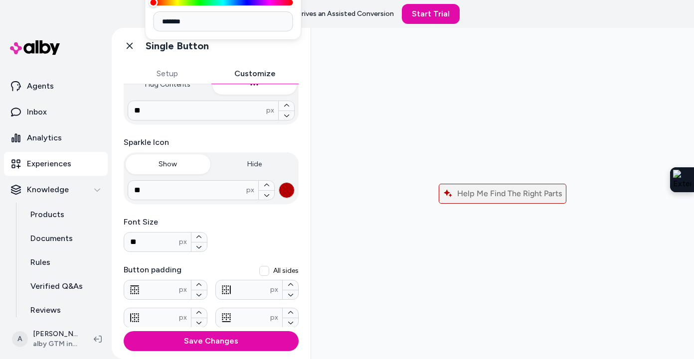
click at [283, 193] on button "button" at bounding box center [287, 190] width 16 height 16
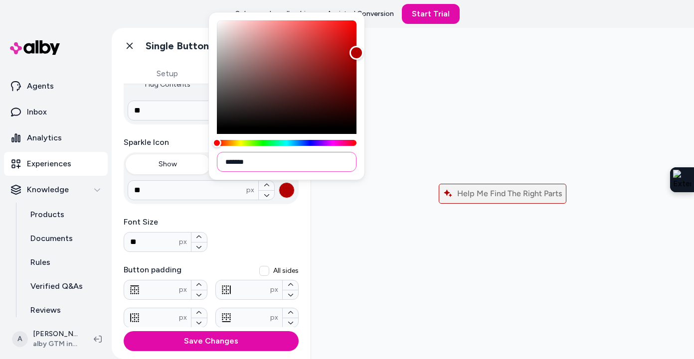
click at [237, 163] on input "*******" at bounding box center [287, 162] width 140 height 20
click at [282, 195] on button "button" at bounding box center [287, 190] width 16 height 16
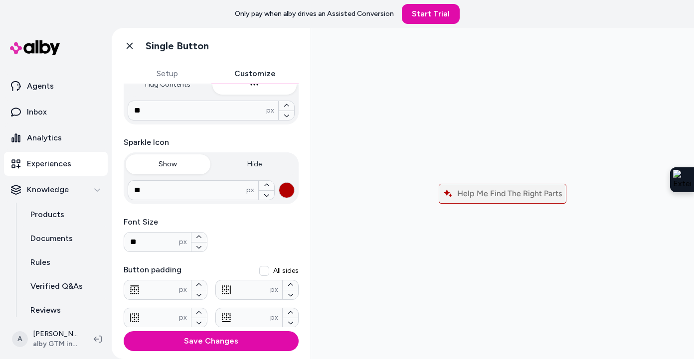
click at [287, 192] on button "button" at bounding box center [287, 190] width 16 height 16
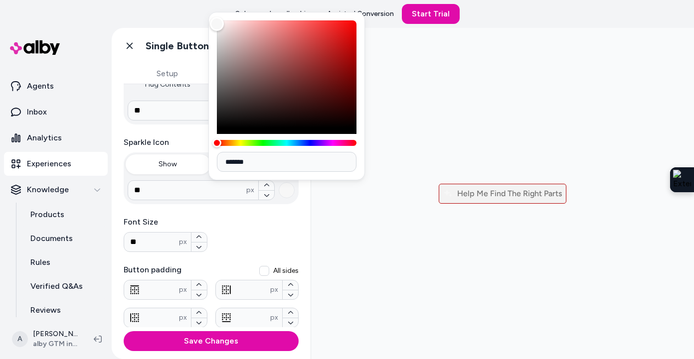
type input "*******"
drag, startPoint x: 354, startPoint y: 55, endPoint x: 215, endPoint y: 23, distance: 143.1
click at [215, 23] on div "Color" at bounding box center [217, 23] width 14 height 14
click at [234, 226] on div "Font Size ** px" at bounding box center [211, 234] width 175 height 36
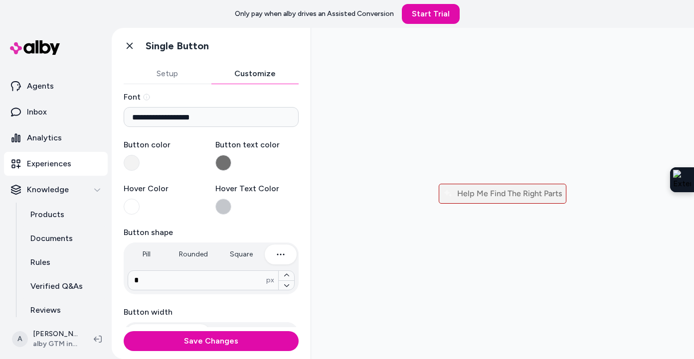
scroll to position [6, 0]
click at [135, 163] on button "Button color" at bounding box center [132, 162] width 16 height 16
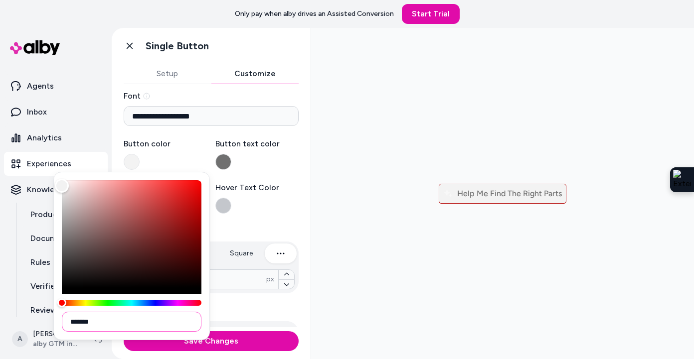
click at [89, 318] on input "*******" at bounding box center [132, 322] width 140 height 20
paste input
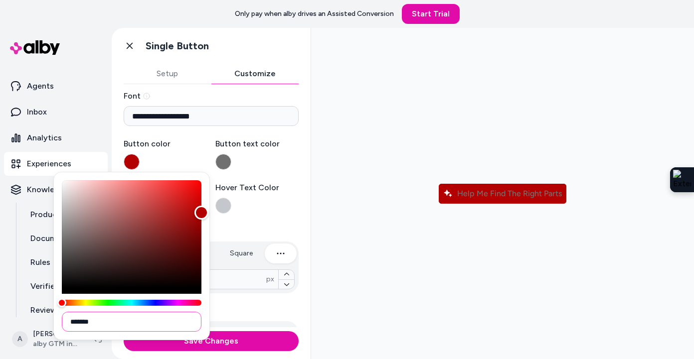
type input "*******"
click at [181, 150] on label "Button color" at bounding box center [166, 154] width 84 height 32
click at [140, 154] on button "Button color" at bounding box center [132, 162] width 16 height 16
click at [228, 162] on button "Button text color" at bounding box center [223, 162] width 16 height 16
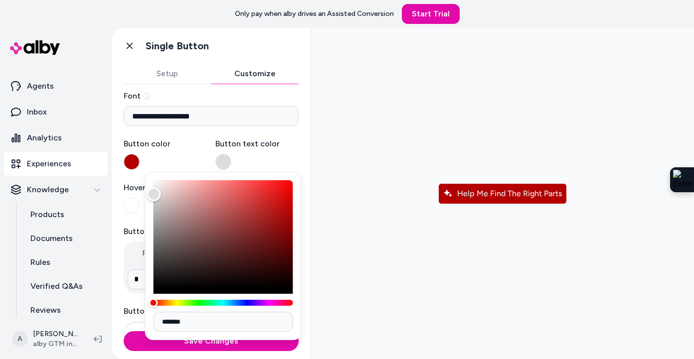
type input "*******"
drag, startPoint x: 154, startPoint y: 239, endPoint x: 156, endPoint y: 181, distance: 58.4
click at [156, 181] on div "Color" at bounding box center [156, 181] width 14 height 14
click at [177, 160] on label "Button color" at bounding box center [166, 154] width 84 height 32
click at [140, 160] on button "Button color" at bounding box center [132, 162] width 16 height 16
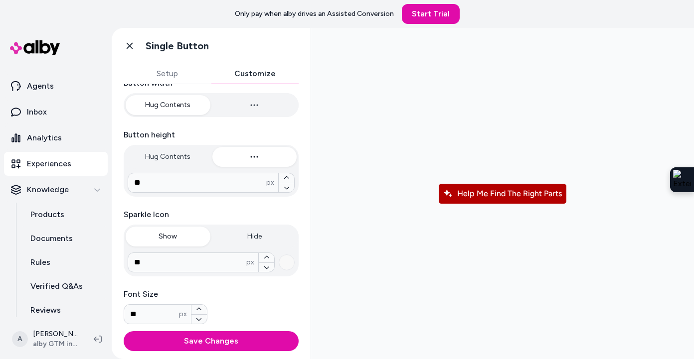
scroll to position [227, 0]
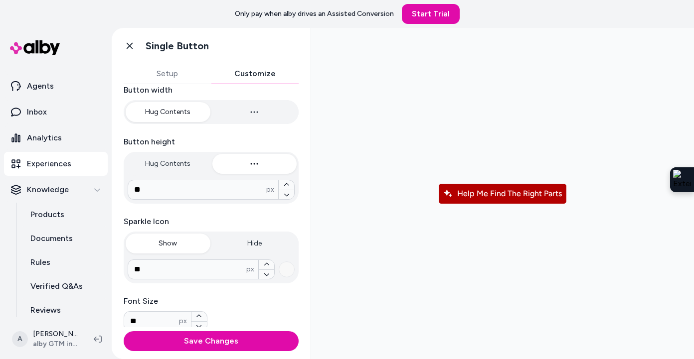
click at [179, 76] on button "Setup" at bounding box center [168, 74] width 88 height 20
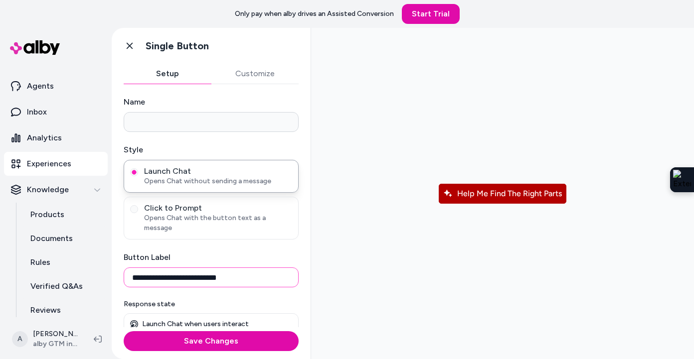
drag, startPoint x: 181, startPoint y: 268, endPoint x: 238, endPoint y: 269, distance: 56.3
click at [238, 269] on input "**********" at bounding box center [211, 278] width 175 height 20
type input "**********"
click at [203, 252] on label "Button Label" at bounding box center [211, 258] width 175 height 12
click at [203, 268] on input "**********" at bounding box center [211, 278] width 175 height 20
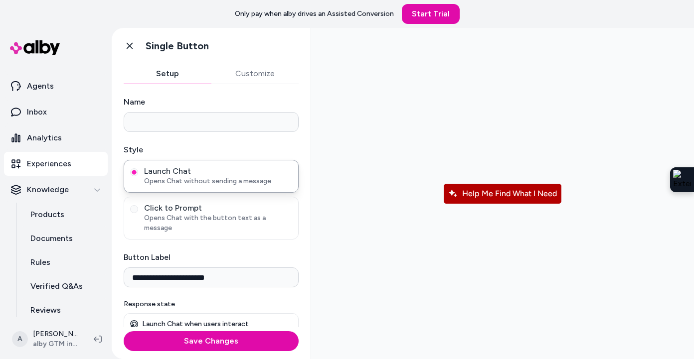
click at [275, 93] on div "**********" at bounding box center [211, 205] width 199 height 243
click at [251, 77] on button "Customize" at bounding box center [255, 74] width 88 height 20
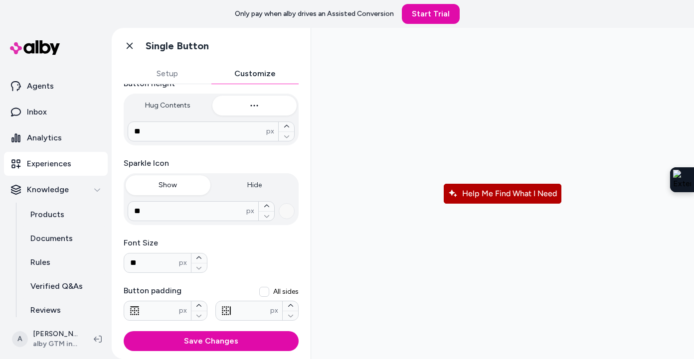
scroll to position [355, 0]
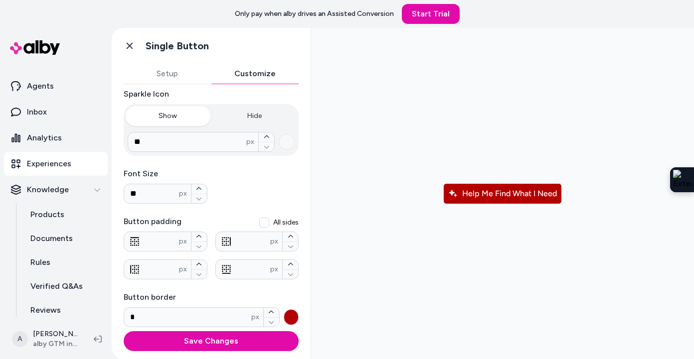
click at [292, 317] on button "button" at bounding box center [291, 317] width 15 height 16
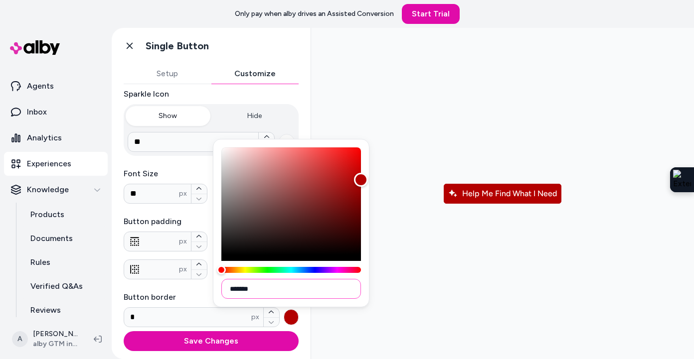
click at [247, 290] on input "*******" at bounding box center [291, 289] width 140 height 20
click at [192, 290] on div "**********" at bounding box center [211, 34] width 175 height 586
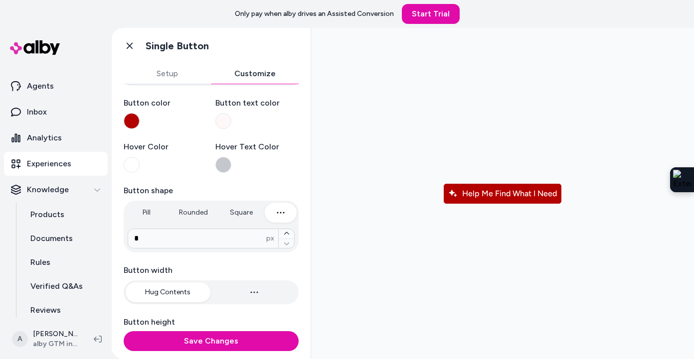
scroll to position [0, 0]
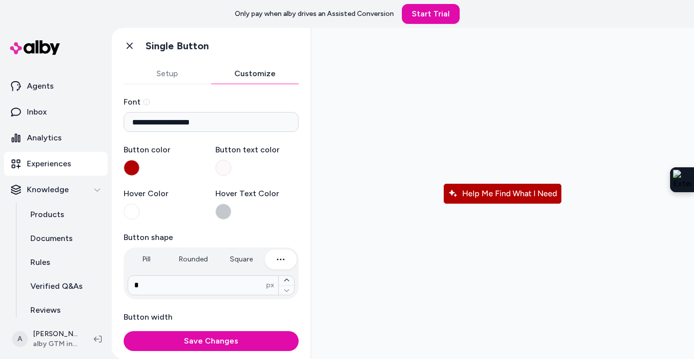
drag, startPoint x: 192, startPoint y: 290, endPoint x: 135, endPoint y: 167, distance: 136.4
click at [135, 167] on button "Button color" at bounding box center [132, 168] width 16 height 16
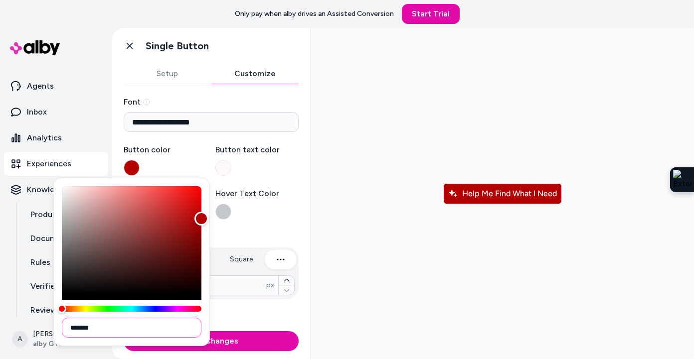
drag, startPoint x: 135, startPoint y: 167, endPoint x: 92, endPoint y: 327, distance: 165.5
click at [92, 327] on input "*******" at bounding box center [132, 328] width 140 height 20
paste input
type input "*******"
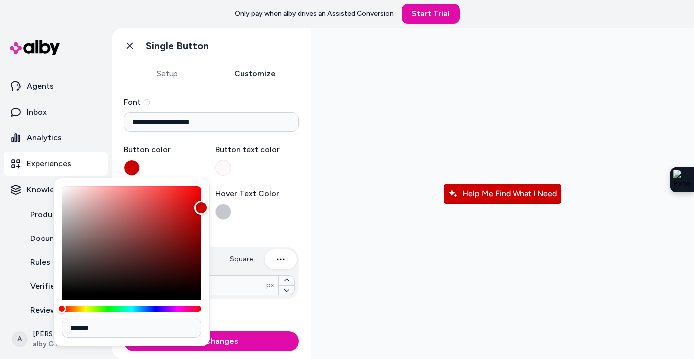
click at [195, 164] on label "Button color" at bounding box center [166, 160] width 84 height 32
click at [140, 164] on button "Button color" at bounding box center [132, 168] width 16 height 16
click at [195, 164] on label "Button color" at bounding box center [166, 160] width 84 height 32
click at [140, 164] on button "Button color" at bounding box center [132, 168] width 16 height 16
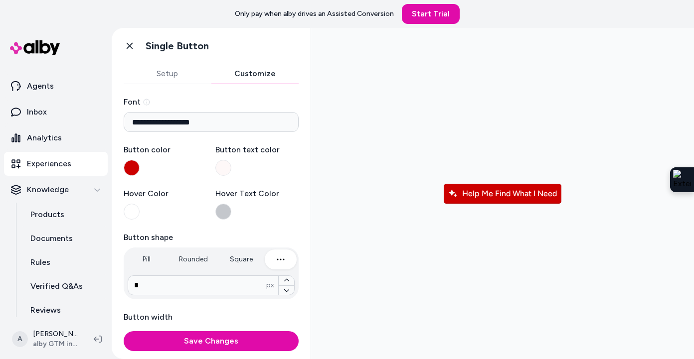
type input "*"
click at [241, 261] on button "Square" at bounding box center [241, 260] width 43 height 20
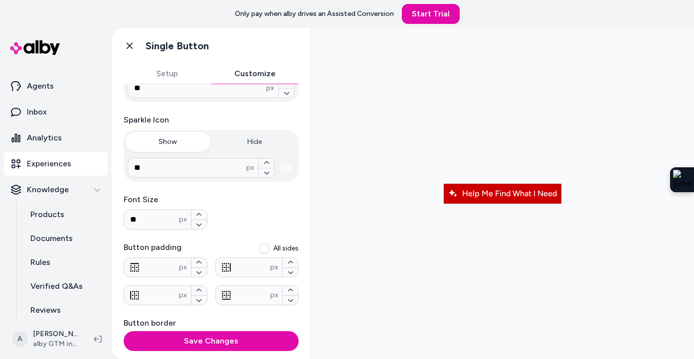
scroll to position [327, 0]
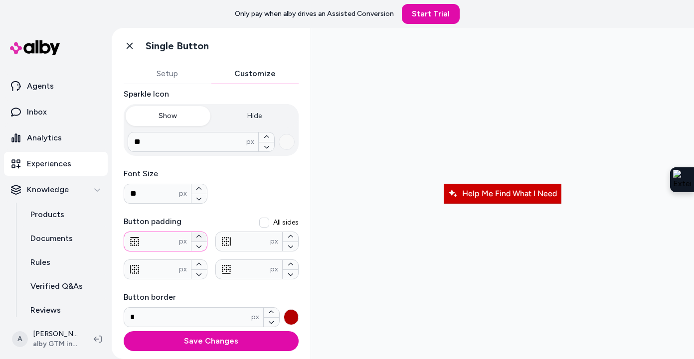
click at [199, 235] on icon "button" at bounding box center [199, 237] width 6 height 6
click at [199, 246] on icon "button" at bounding box center [199, 247] width 6 height 6
type input "*"
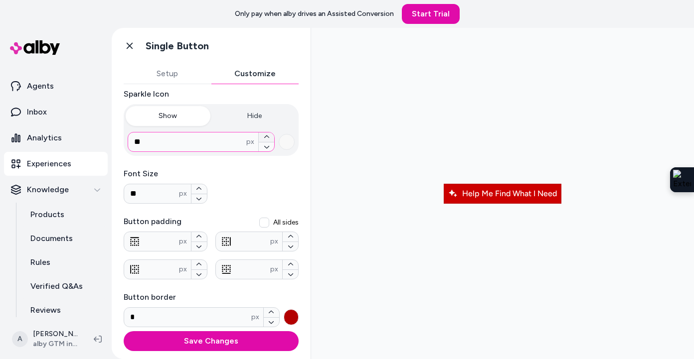
click at [264, 136] on icon "button" at bounding box center [267, 137] width 6 height 6
click at [265, 147] on icon "button" at bounding box center [266, 147] width 5 height 2
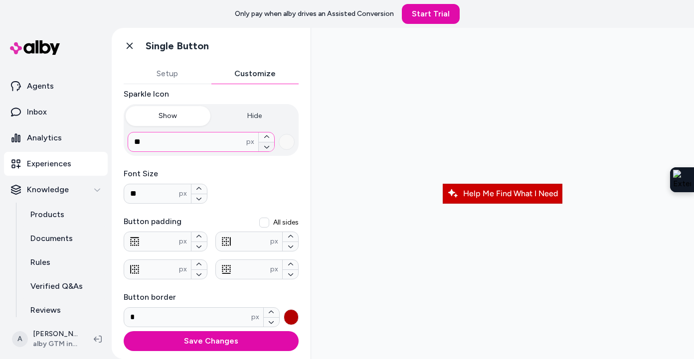
click at [265, 147] on icon "button" at bounding box center [266, 147] width 5 height 2
type input "**"
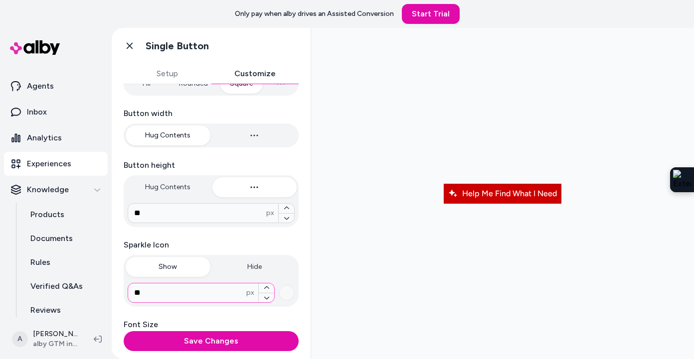
scroll to position [168, 0]
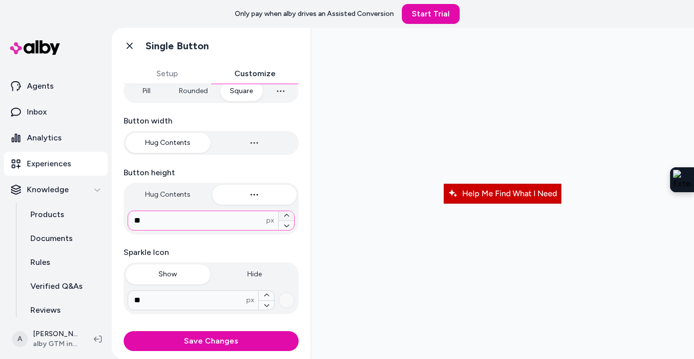
click at [287, 215] on icon "button" at bounding box center [287, 216] width 6 height 6
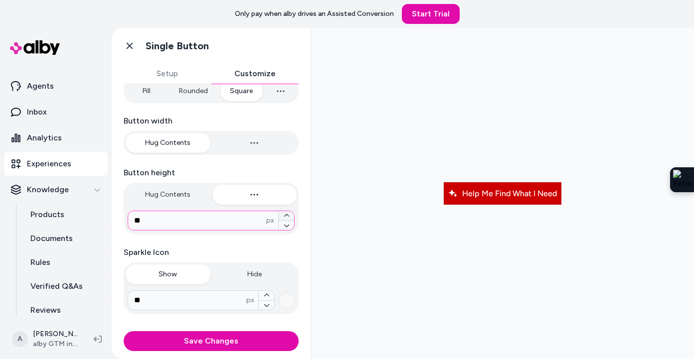
click at [287, 215] on icon "button" at bounding box center [287, 216] width 6 height 6
type input "**"
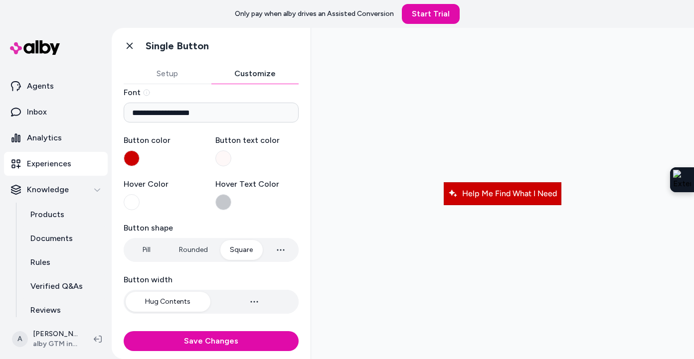
scroll to position [0, 0]
